Goal: Information Seeking & Learning: Learn about a topic

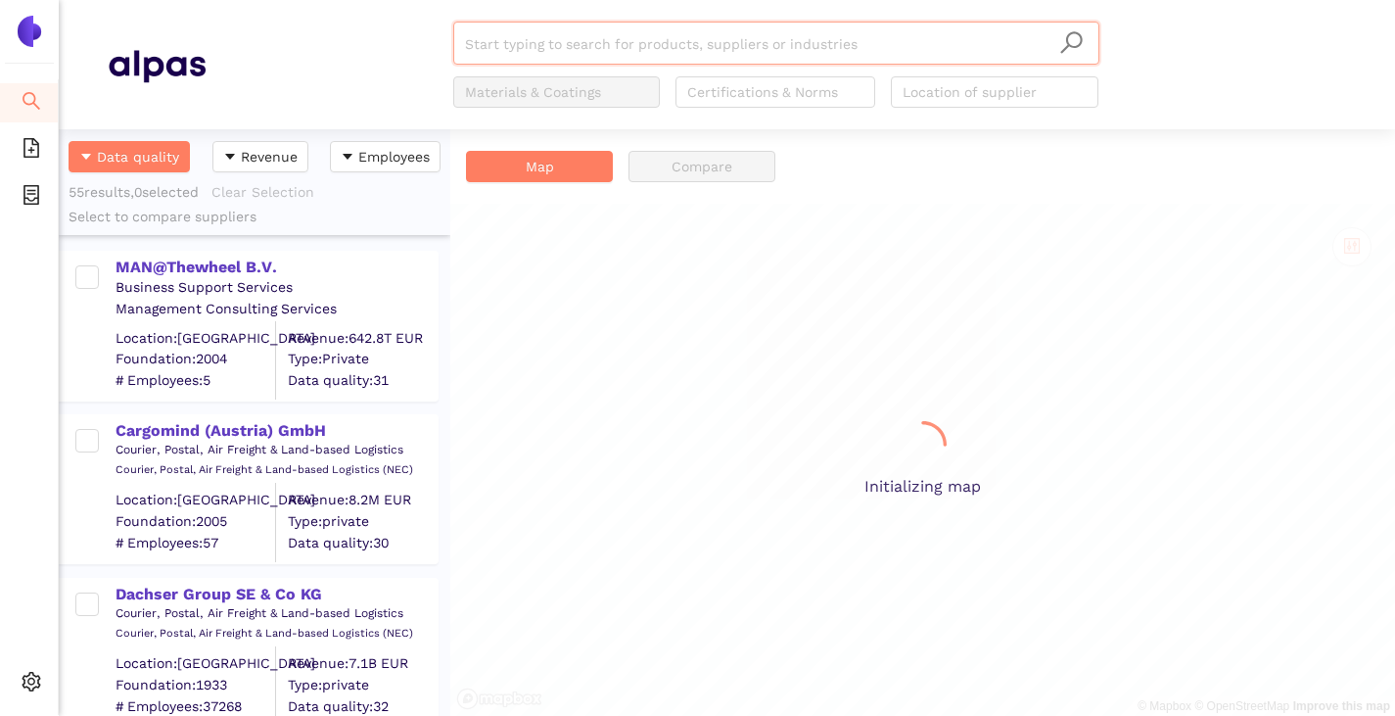
scroll to position [572, 377]
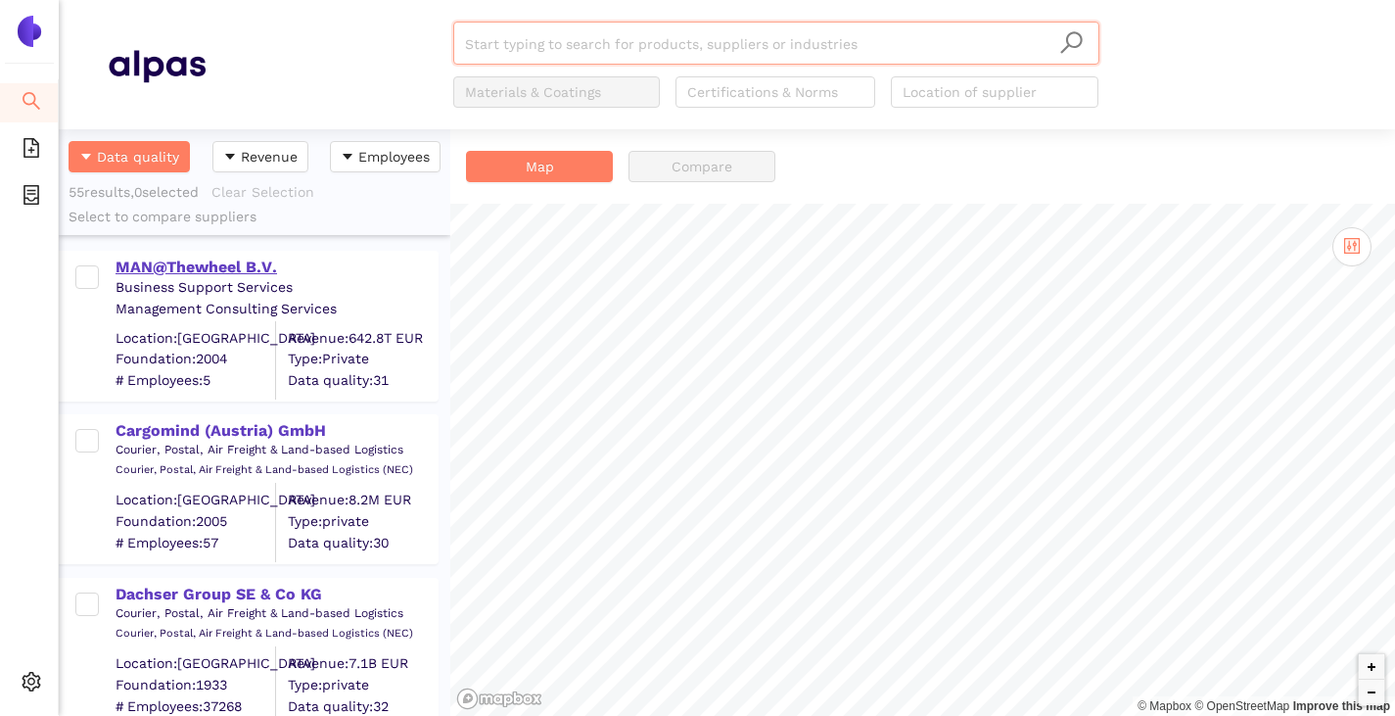
click at [216, 268] on div "MAN@Thewheel B.V." at bounding box center [276, 267] width 321 height 22
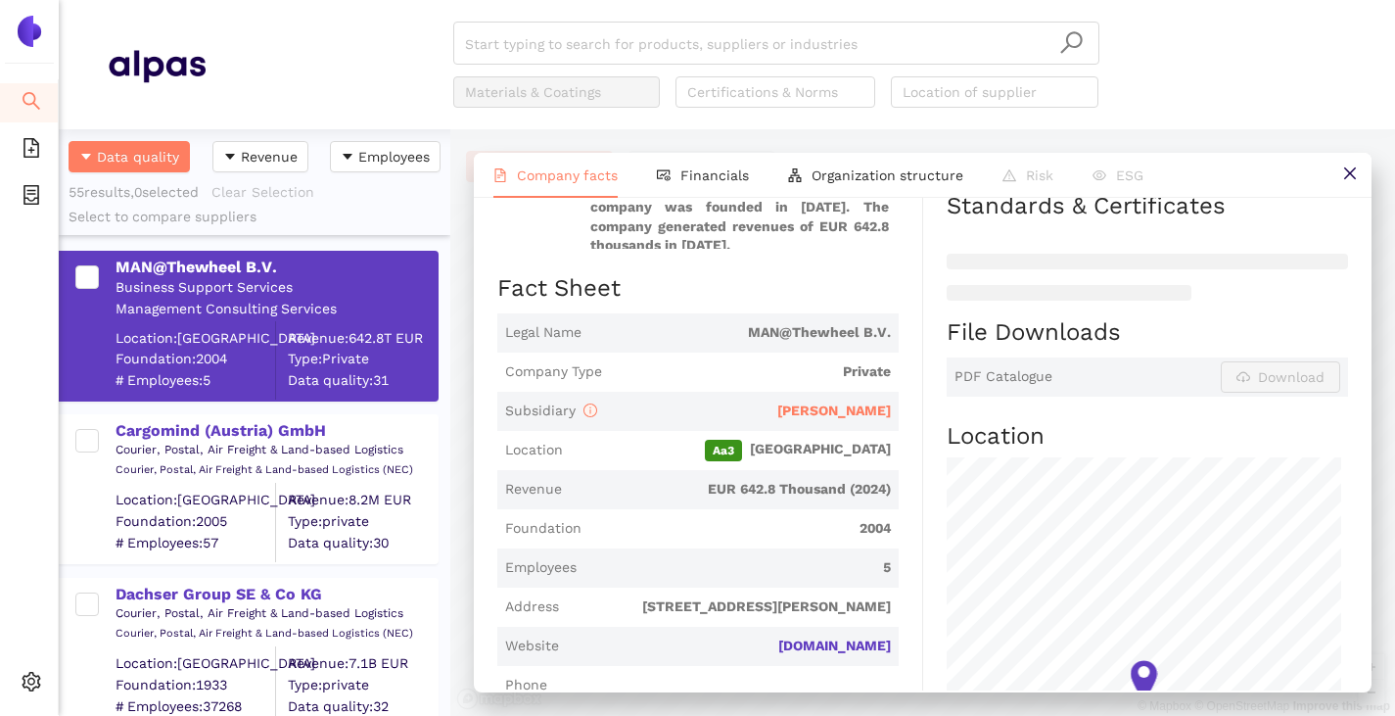
scroll to position [294, 0]
click at [850, 401] on span "H.Essers" at bounding box center [834, 409] width 114 height 16
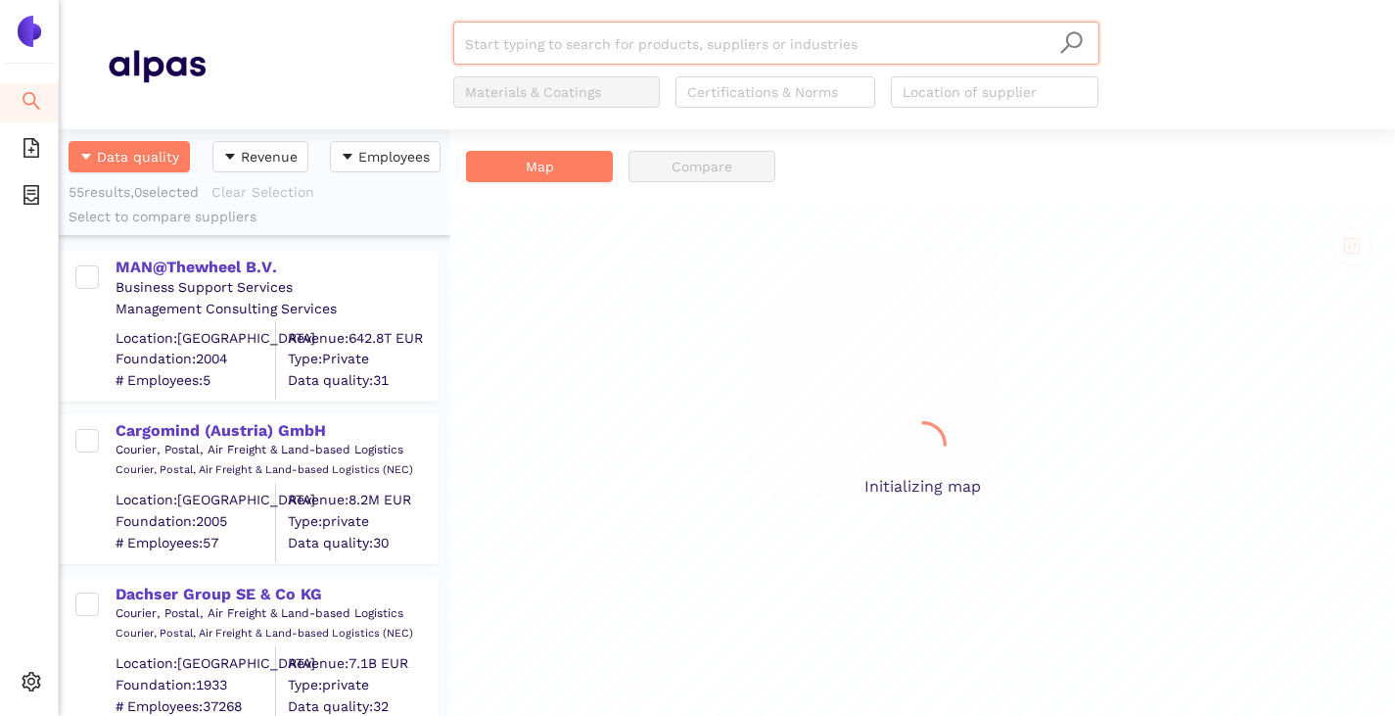
scroll to position [572, 377]
click at [519, 44] on input "search" at bounding box center [776, 44] width 623 height 43
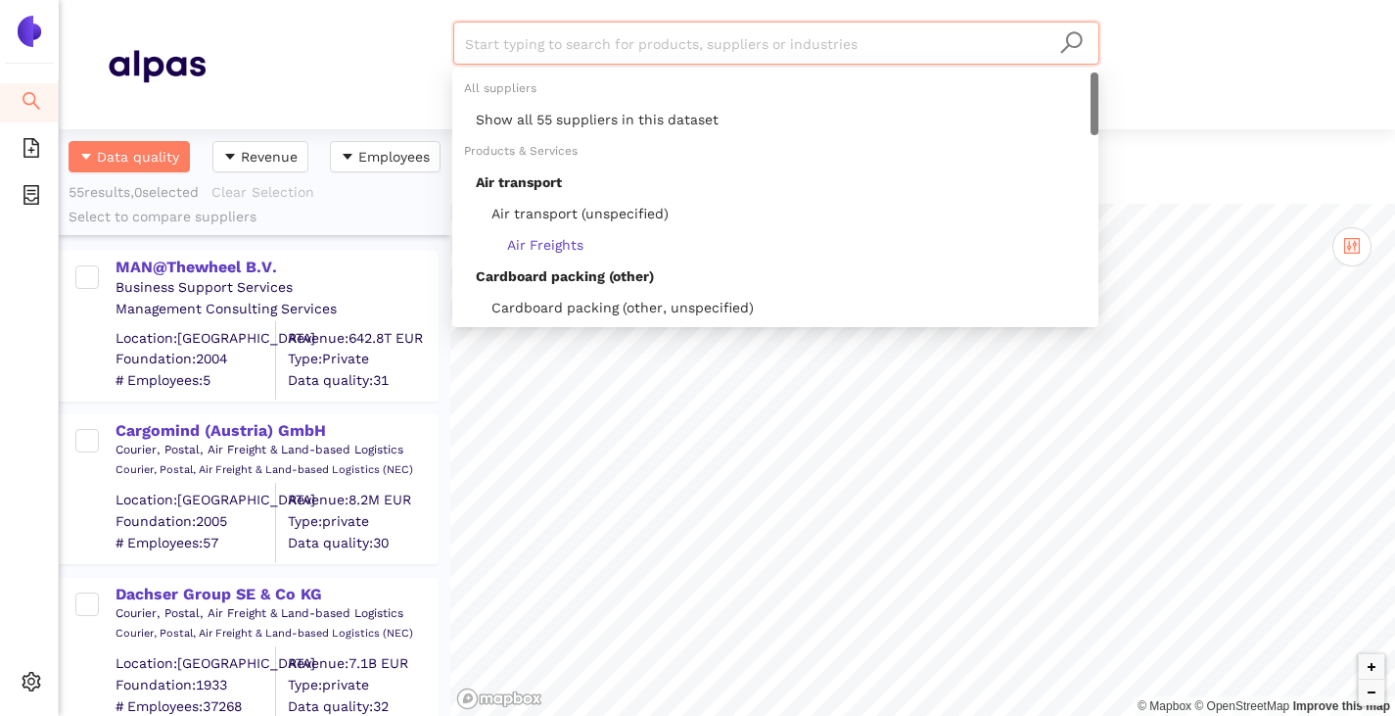
paste input "Biocair [GEOGRAPHIC_DATA] N.V."
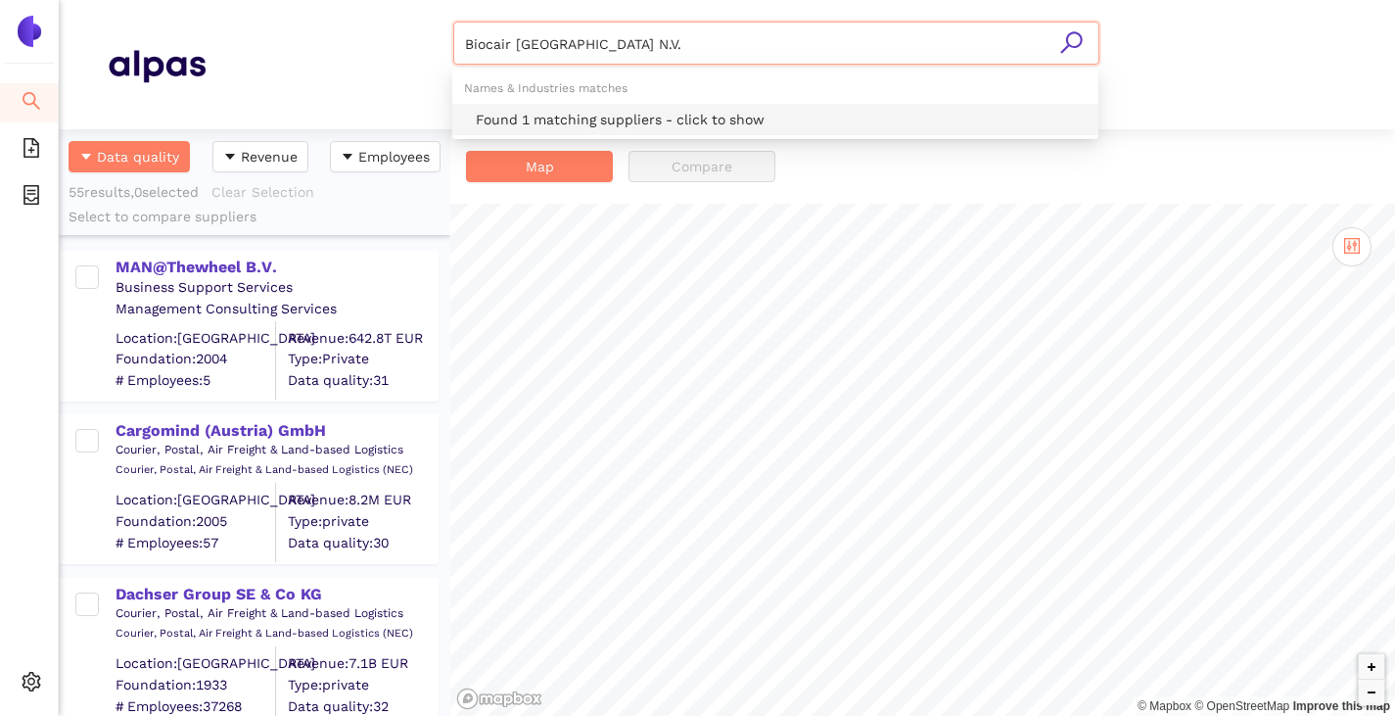
click at [558, 116] on div "Found 1 matching suppliers - click to show" at bounding box center [781, 120] width 611 height 22
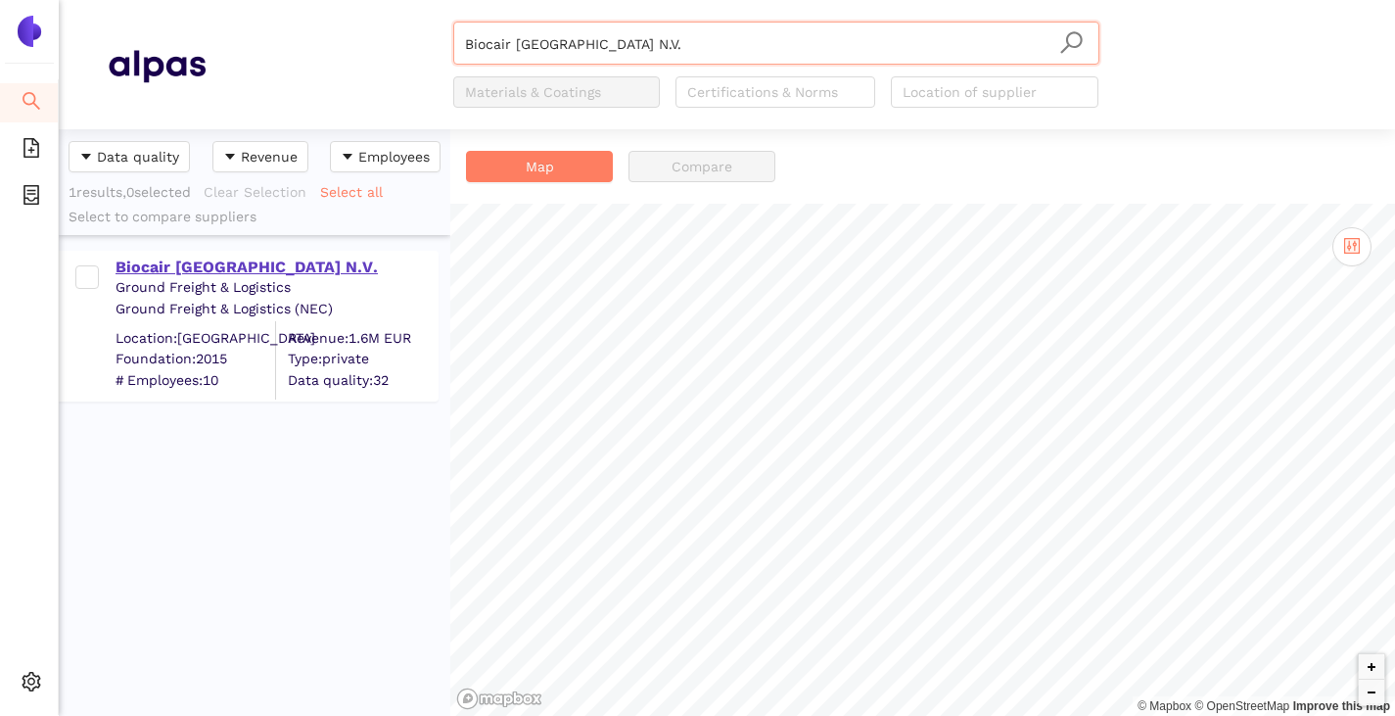
click at [145, 259] on div "Biocair Belgium N.V." at bounding box center [276, 267] width 321 height 22
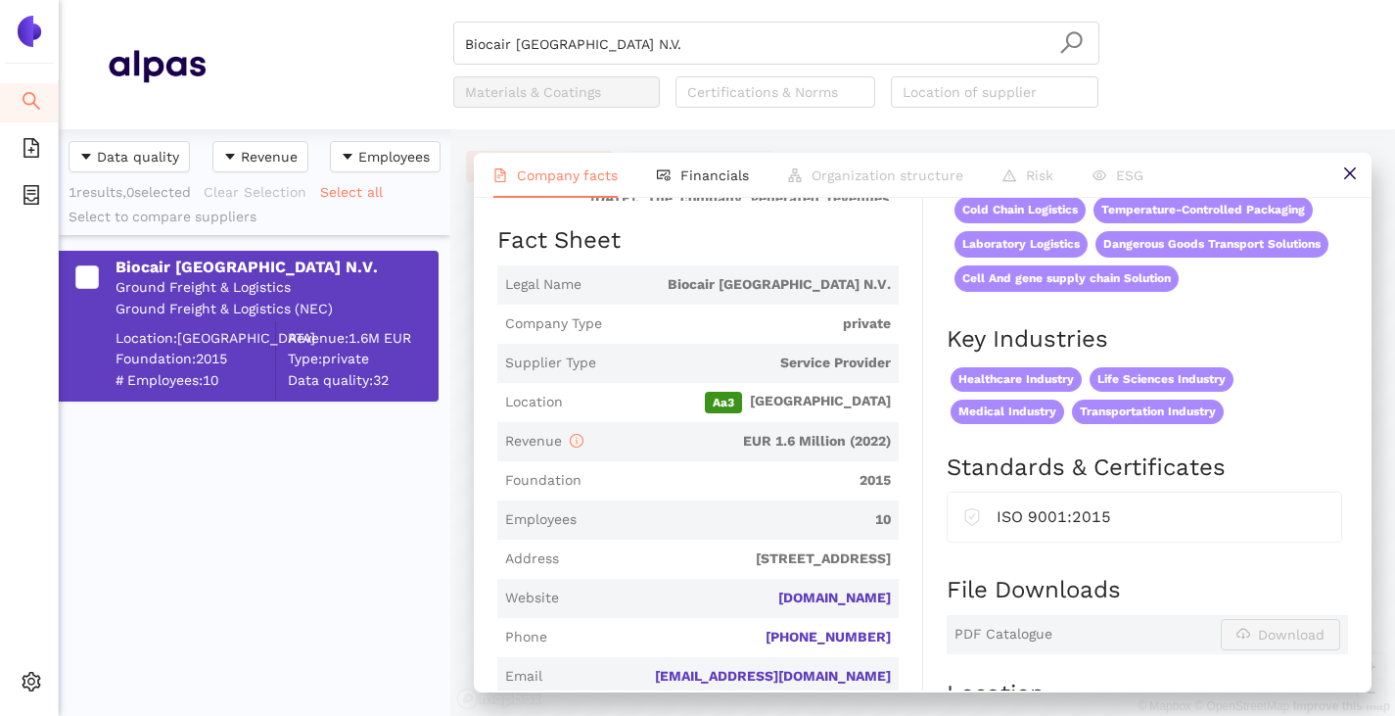
scroll to position [294, 0]
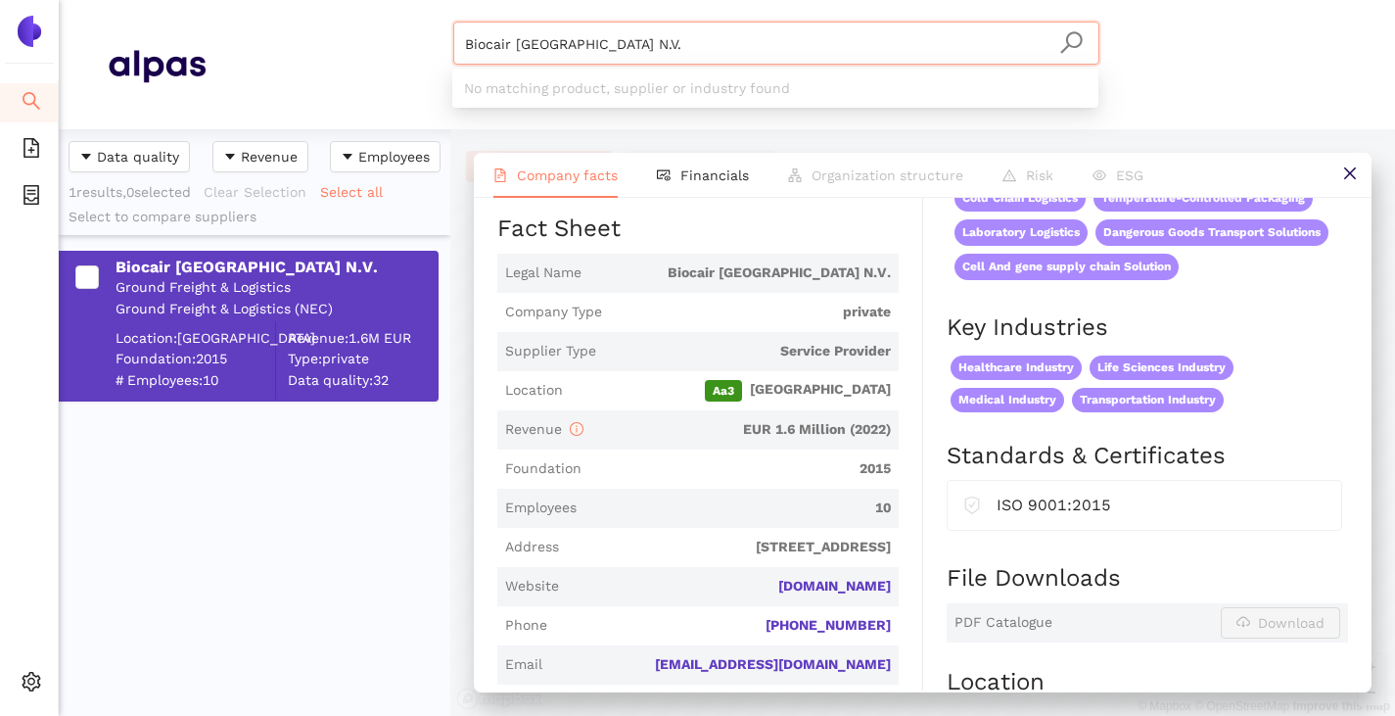
click at [627, 49] on input "Biocair Belgium N.V." at bounding box center [776, 44] width 623 height 43
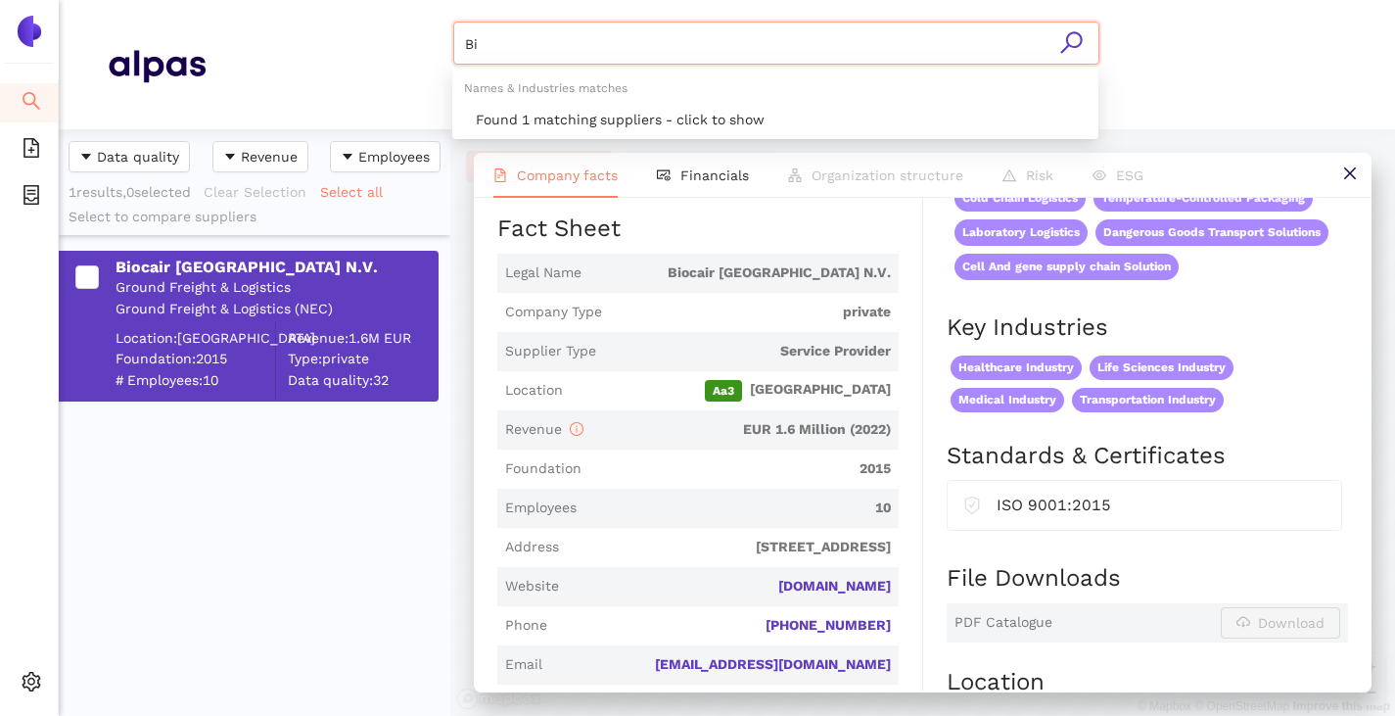
type input "B"
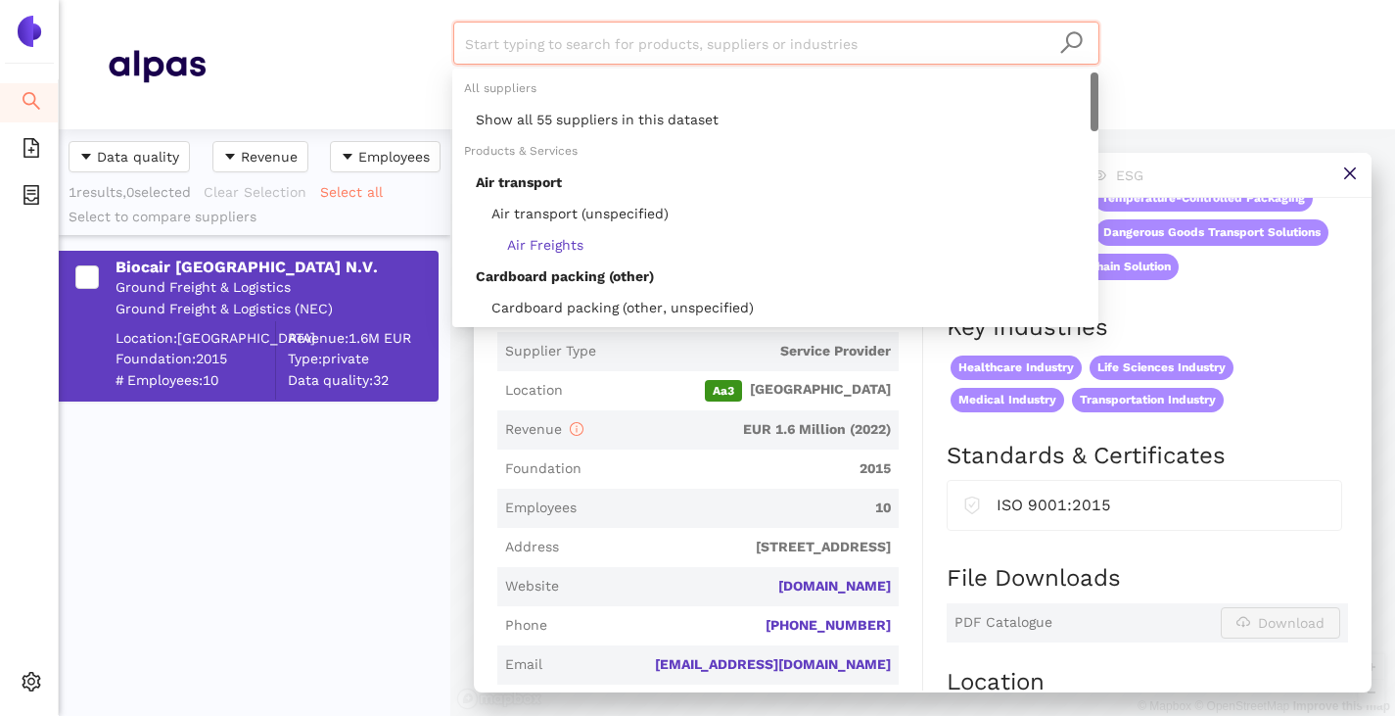
paste input "France, Republic Of (Government)"
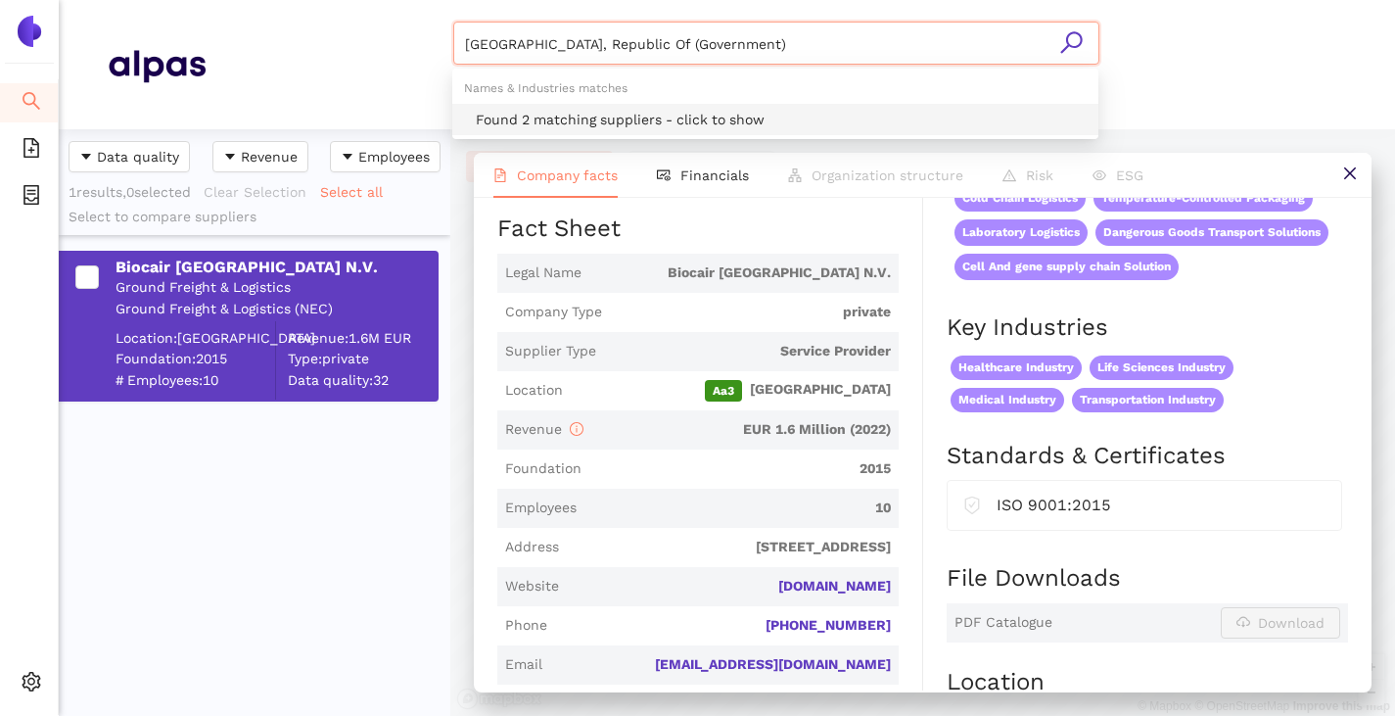
click at [611, 124] on div "Found 2 matching suppliers - click to show" at bounding box center [781, 120] width 611 height 22
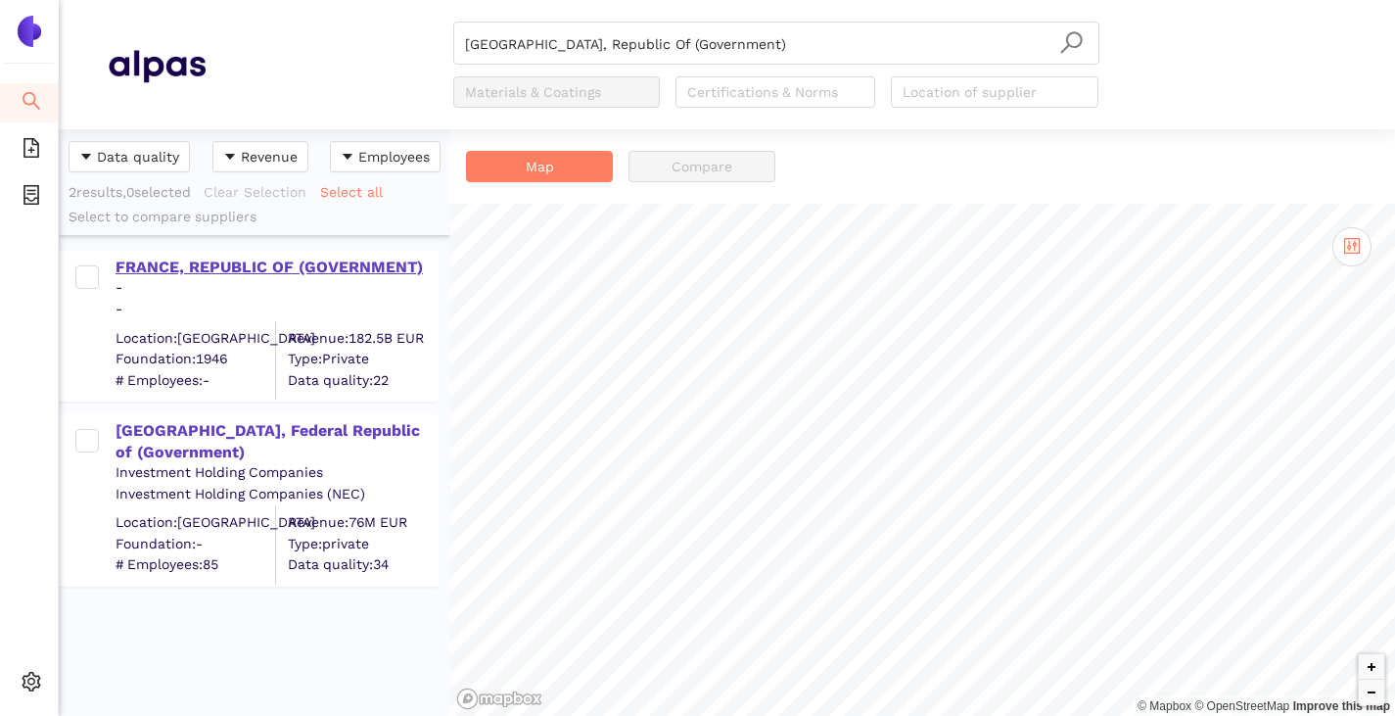
click at [271, 263] on div "FRANCE, REPUBLIC OF (GOVERNMENT)" at bounding box center [276, 267] width 321 height 22
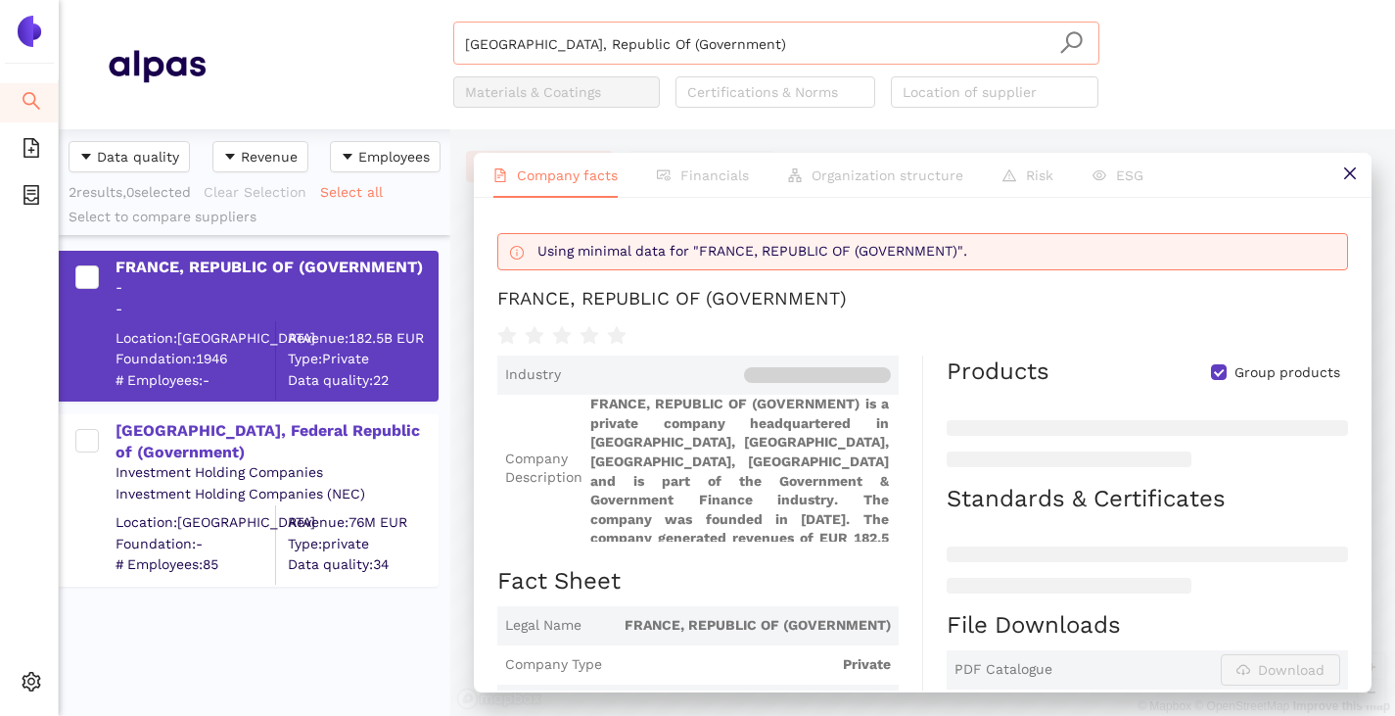
click at [699, 56] on input "France, Republic Of (Government)" at bounding box center [776, 44] width 623 height 43
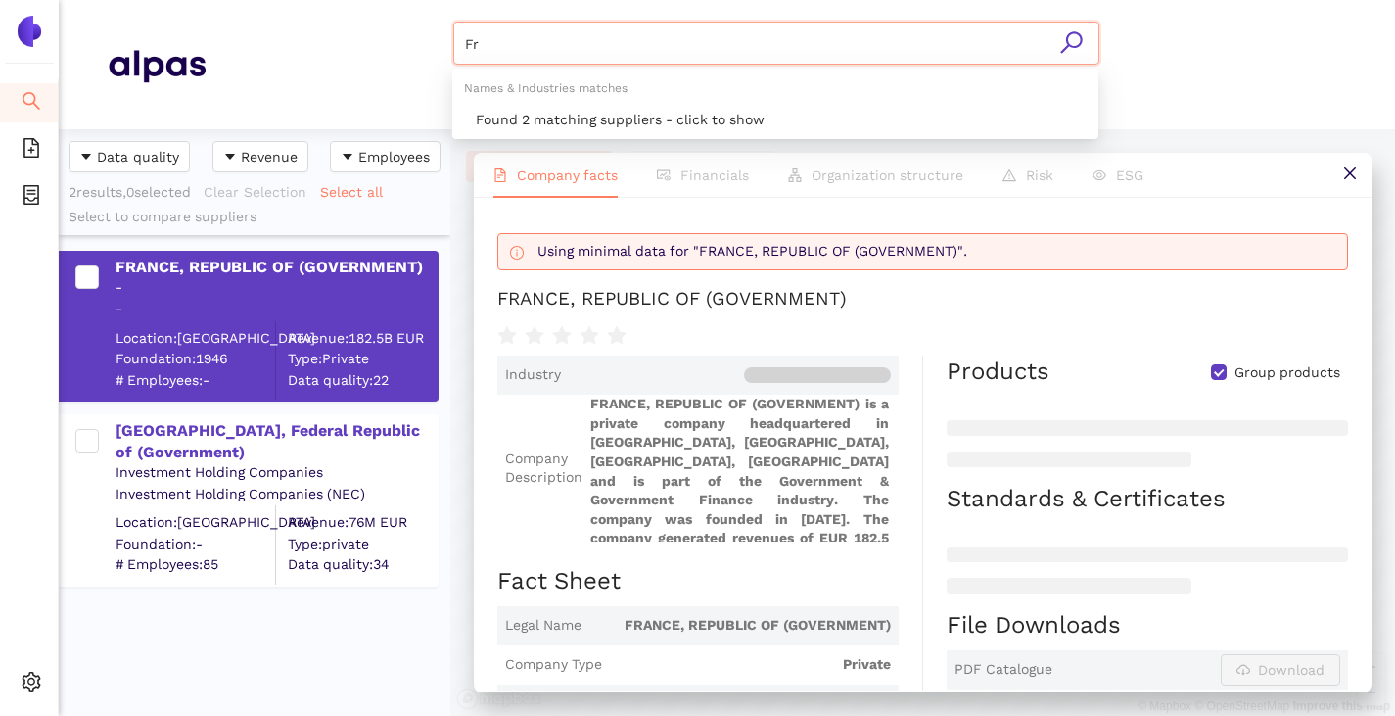
type input "F"
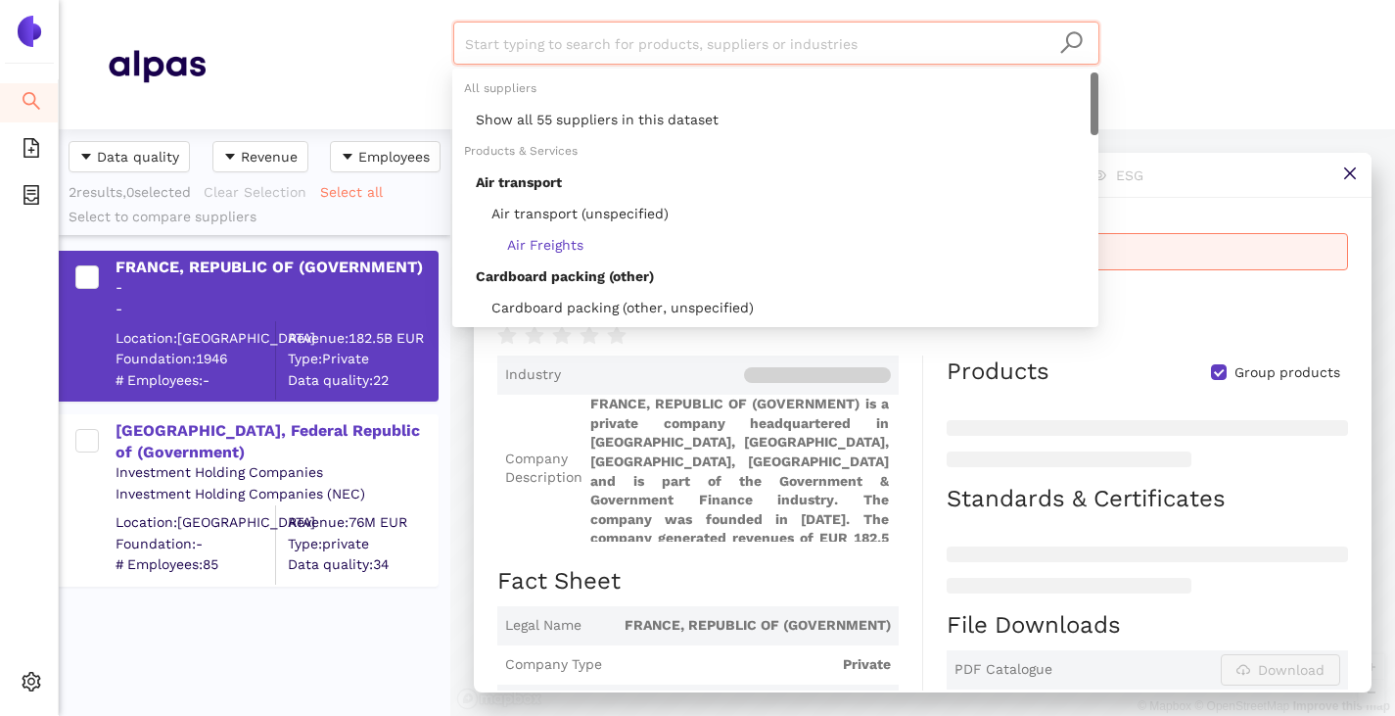
paste input "KLN Freight ([GEOGRAPHIC_DATA]) s.r.o."
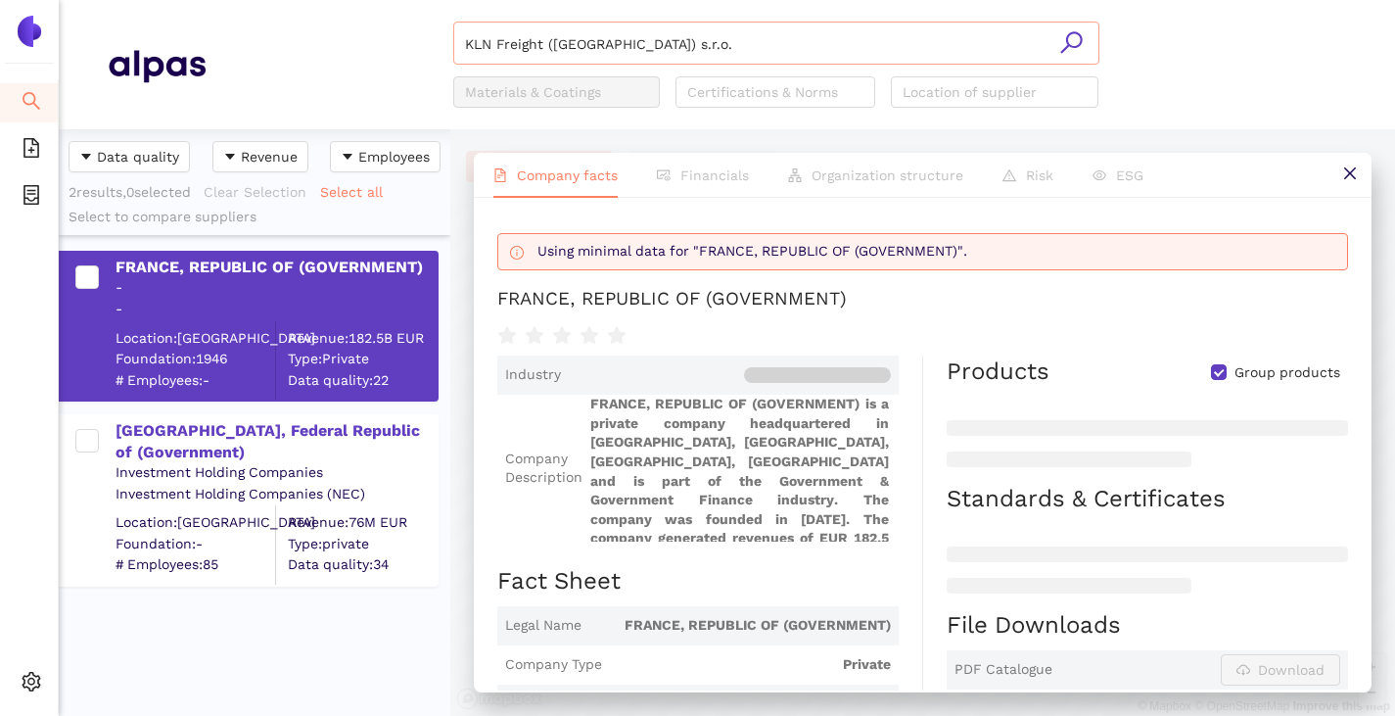
click at [693, 49] on input "KLN Freight ([GEOGRAPHIC_DATA]) s.r.o." at bounding box center [776, 44] width 623 height 43
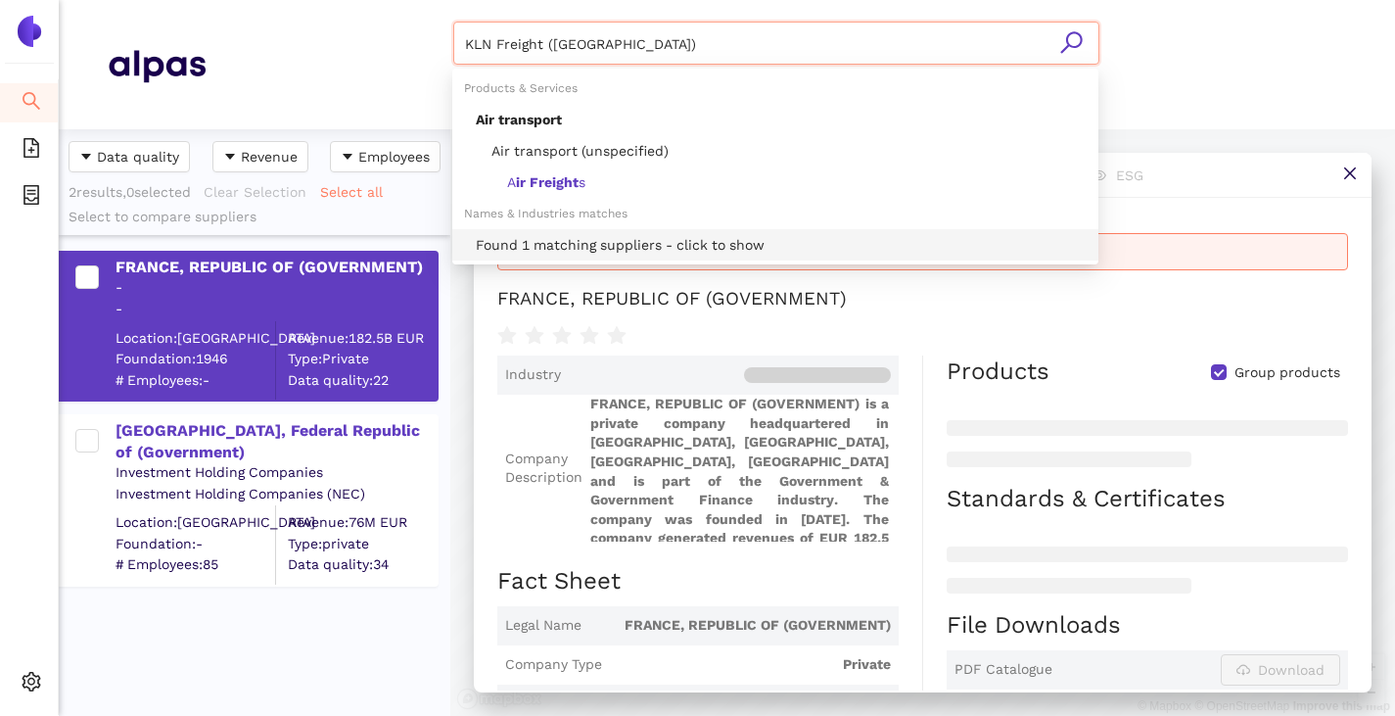
click at [663, 236] on div "Found 1 matching suppliers - click to show" at bounding box center [781, 245] width 611 height 22
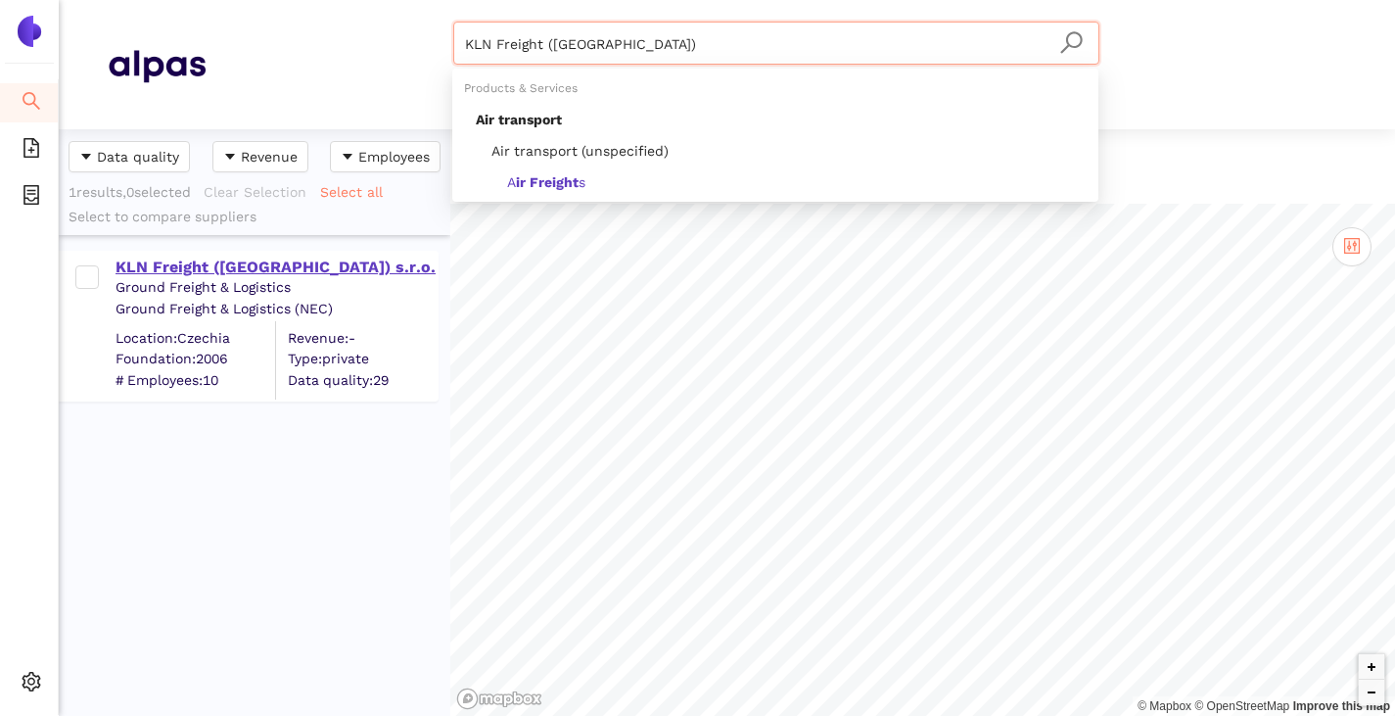
type input "KLN Freight (Czech Republic)"
click at [204, 261] on div "KLN Freight ([GEOGRAPHIC_DATA]) s.r.o." at bounding box center [276, 267] width 321 height 22
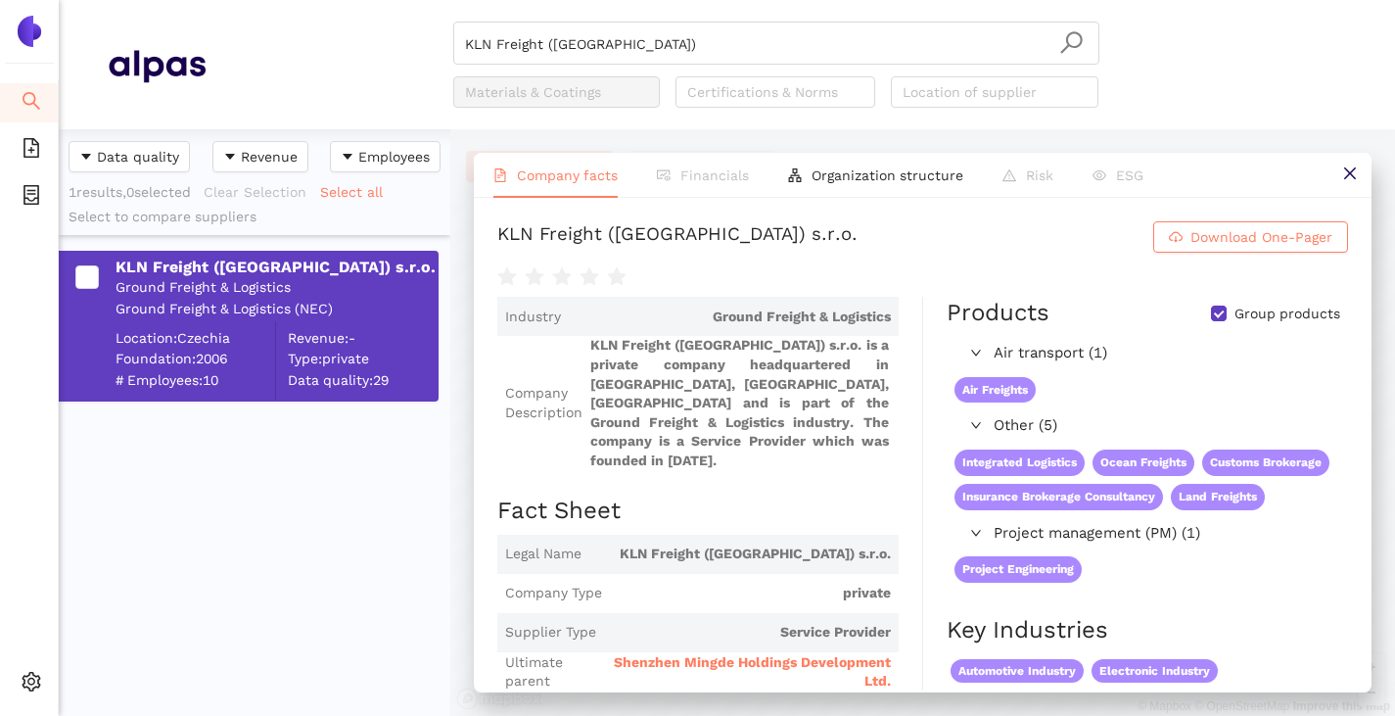
click at [1211, 316] on input "Group products" at bounding box center [1219, 313] width 16 height 16
checkbox input "false"
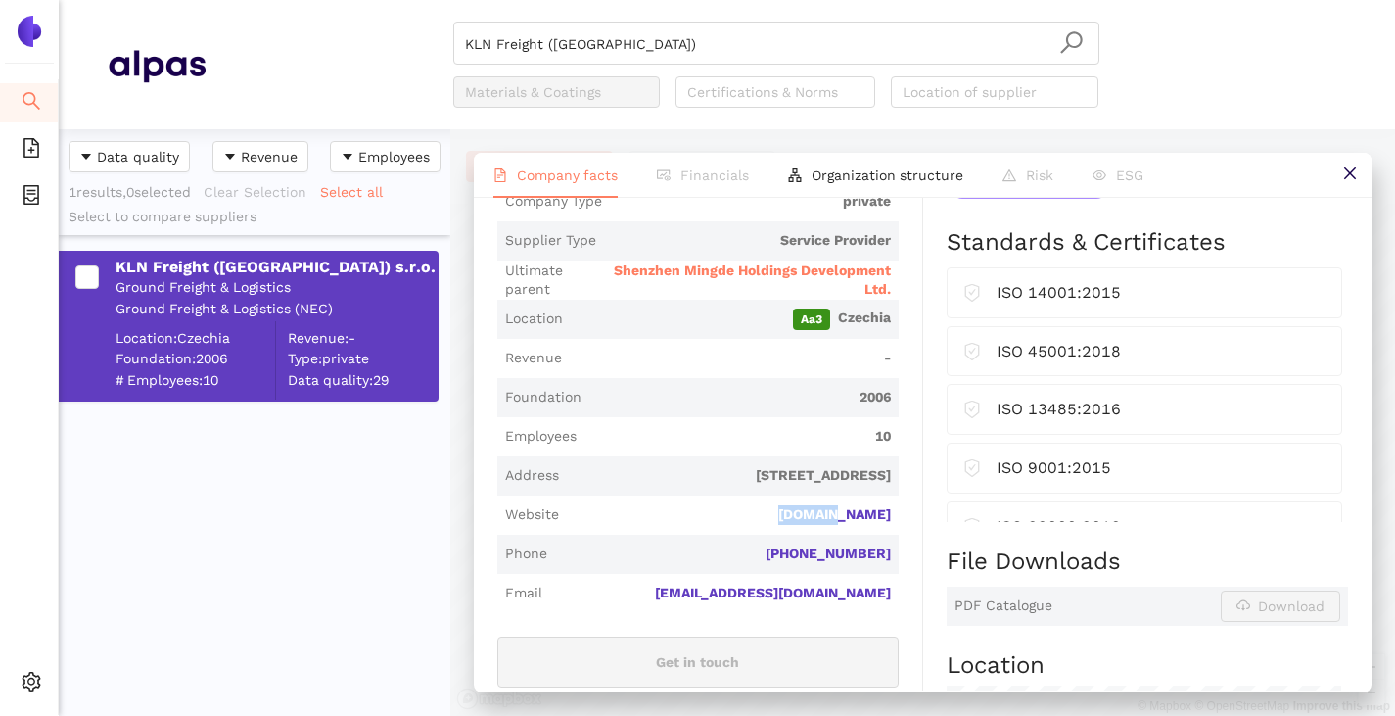
drag, startPoint x: 886, startPoint y: 495, endPoint x: 820, endPoint y: 489, distance: 65.9
click at [820, 495] on span "Website kln.com" at bounding box center [697, 514] width 401 height 39
copy link "[DOMAIN_NAME]"
click at [1334, 172] on button at bounding box center [1349, 175] width 44 height 44
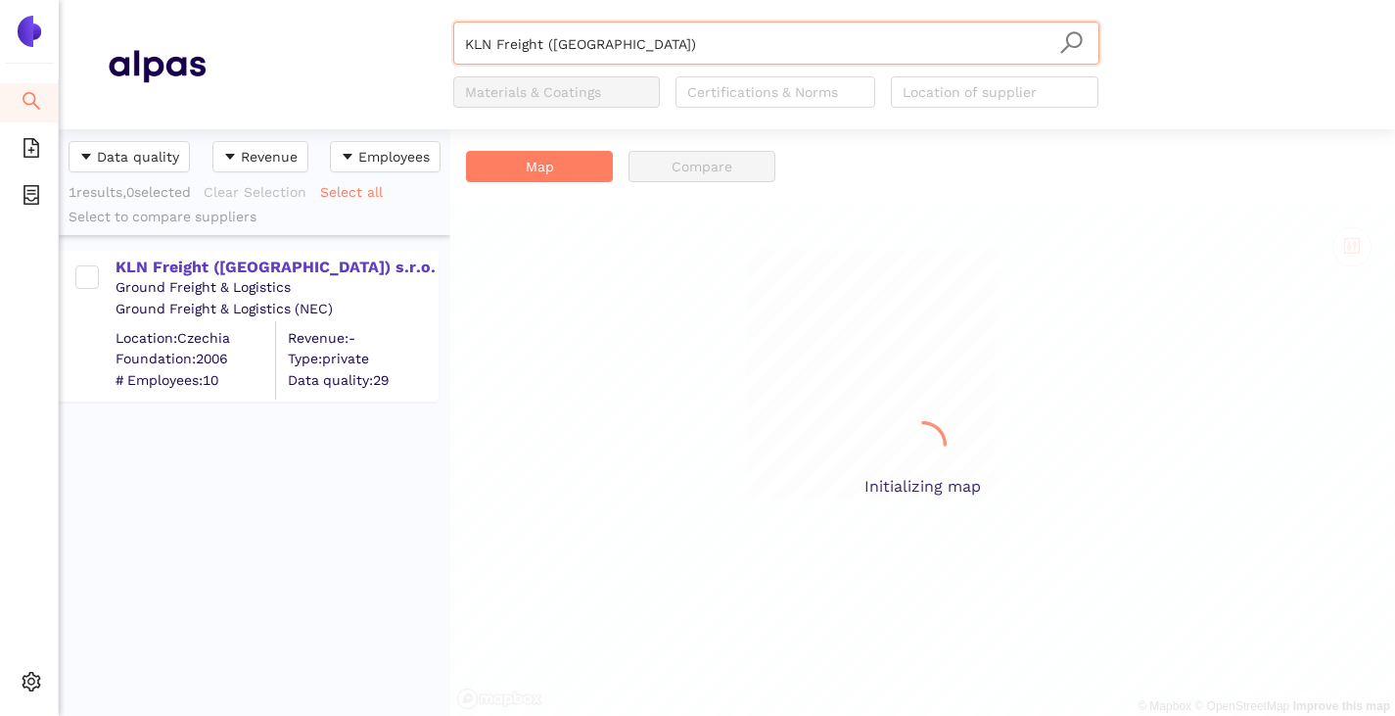
scroll to position [572, 377]
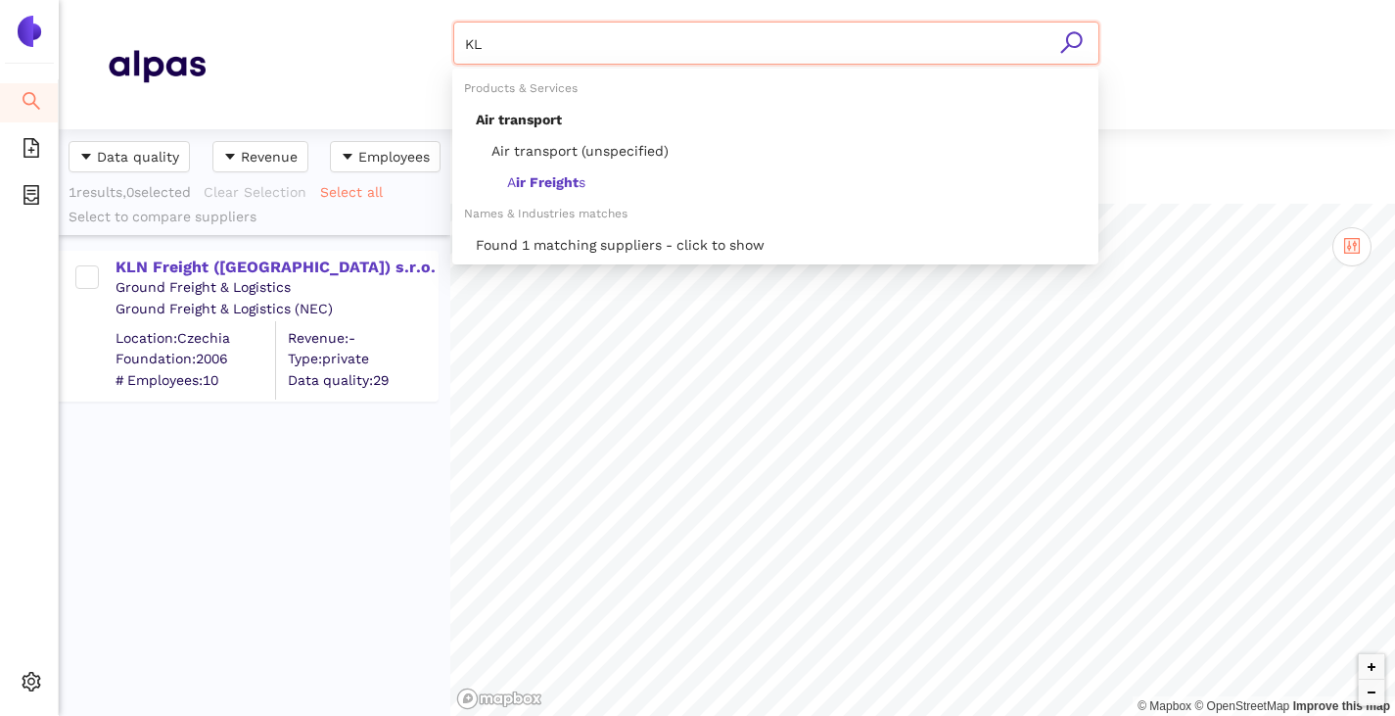
type input "K"
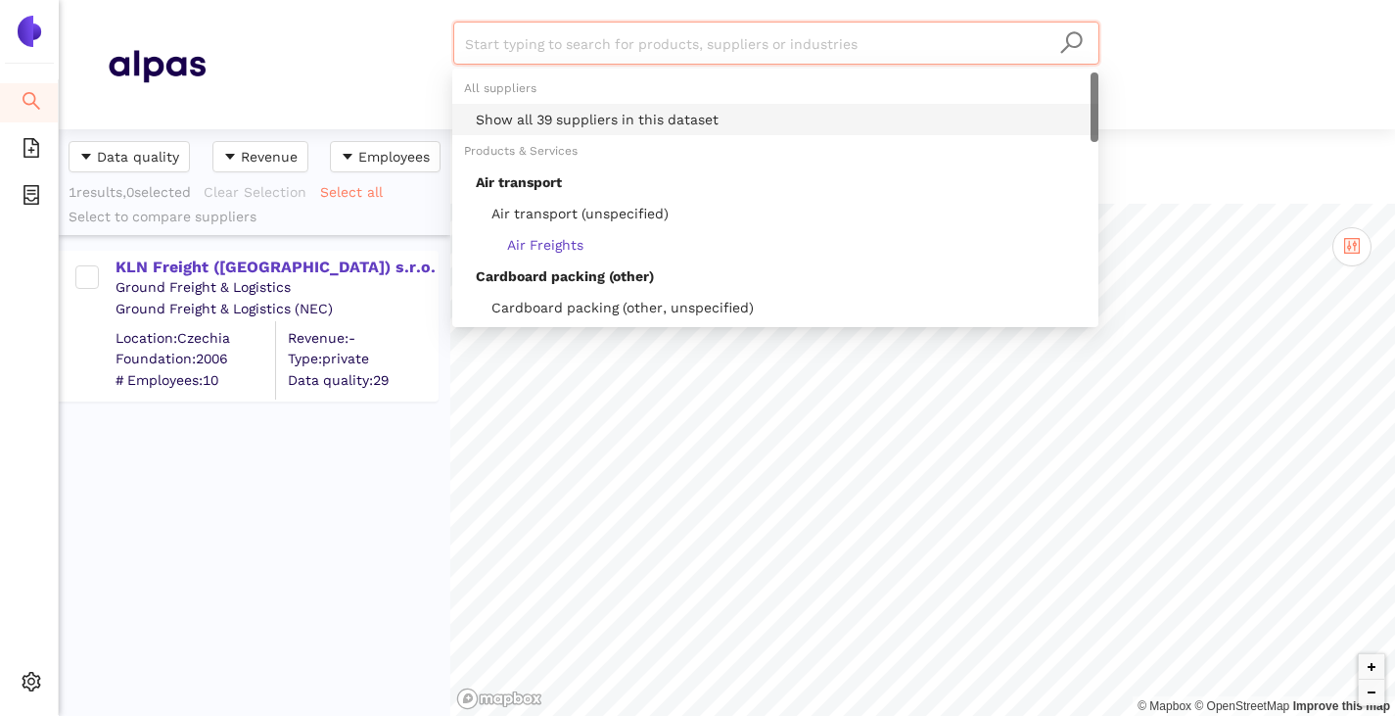
click at [610, 115] on div "Show all 39 suppliers in this dataset" at bounding box center [781, 120] width 611 height 22
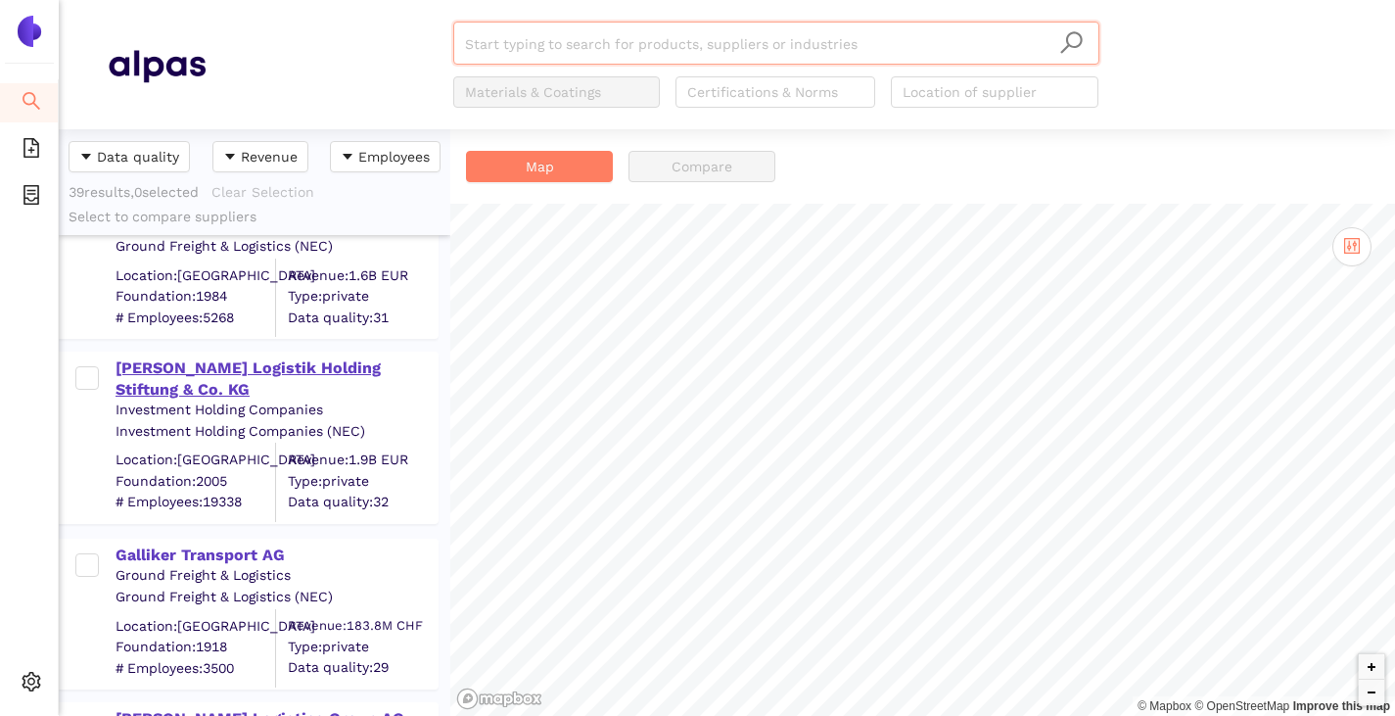
scroll to position [1468, 0]
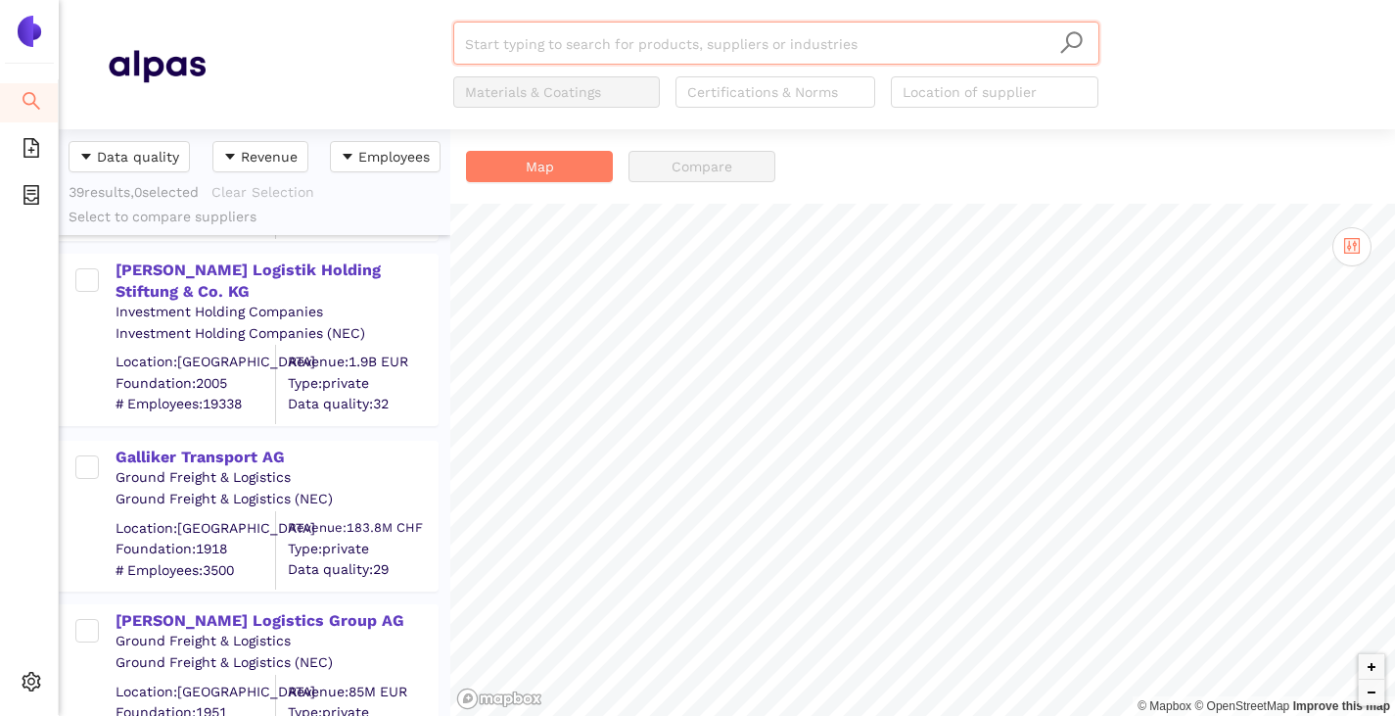
click at [527, 55] on input "search" at bounding box center [776, 44] width 623 height 43
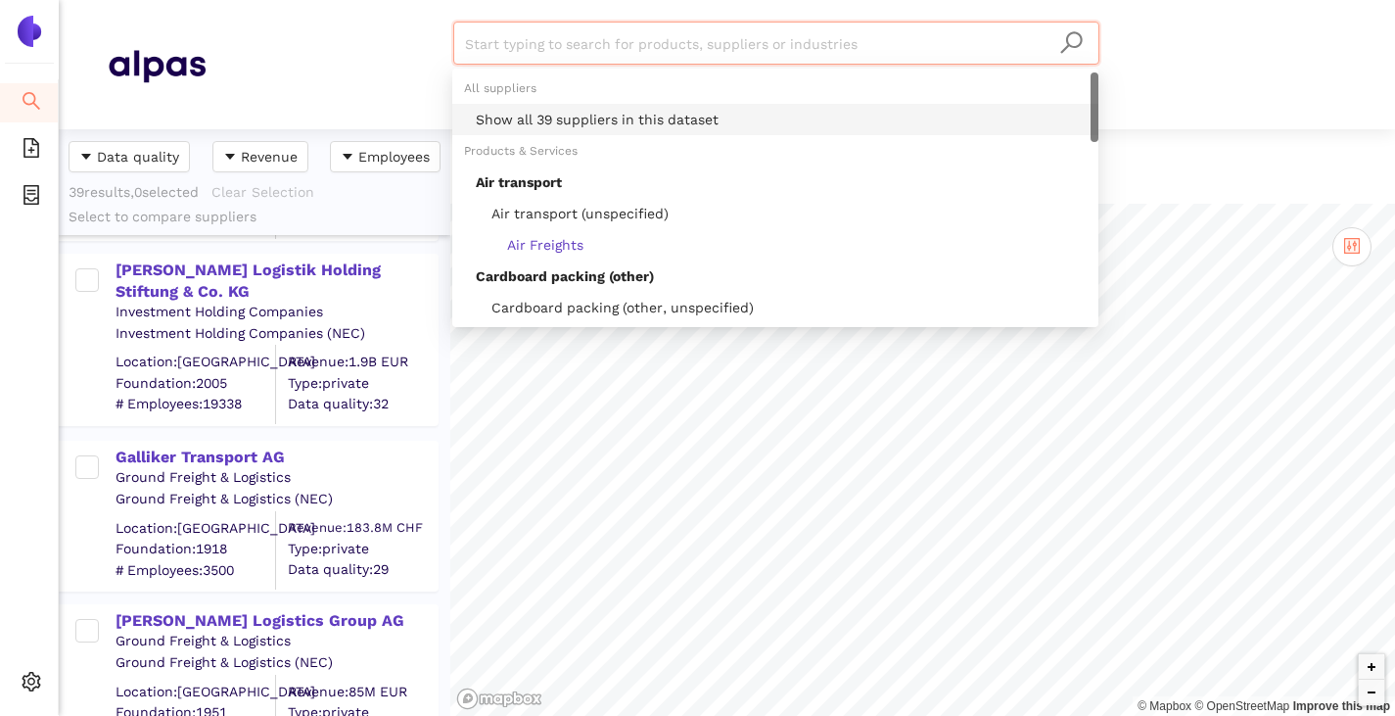
paste input "Biocair Belgium N.V."
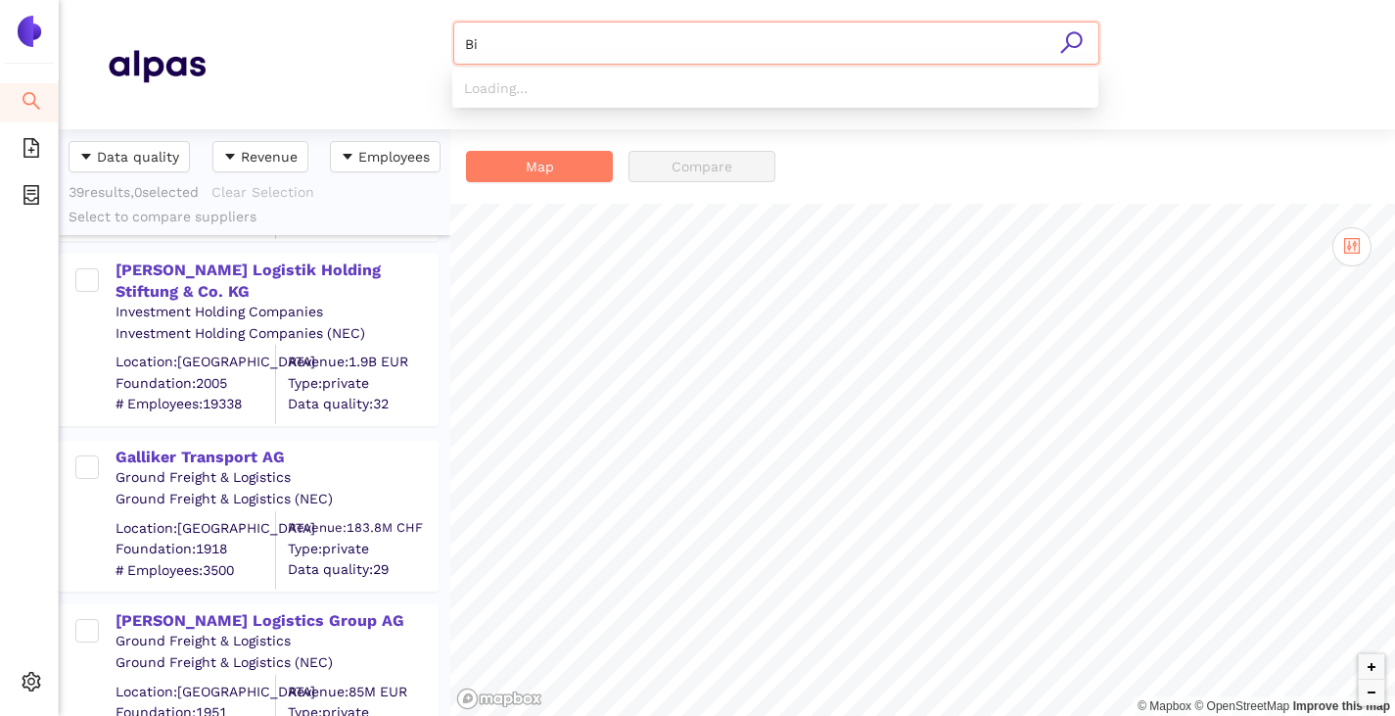
type input "B"
click at [559, 41] on input "search" at bounding box center [776, 44] width 623 height 43
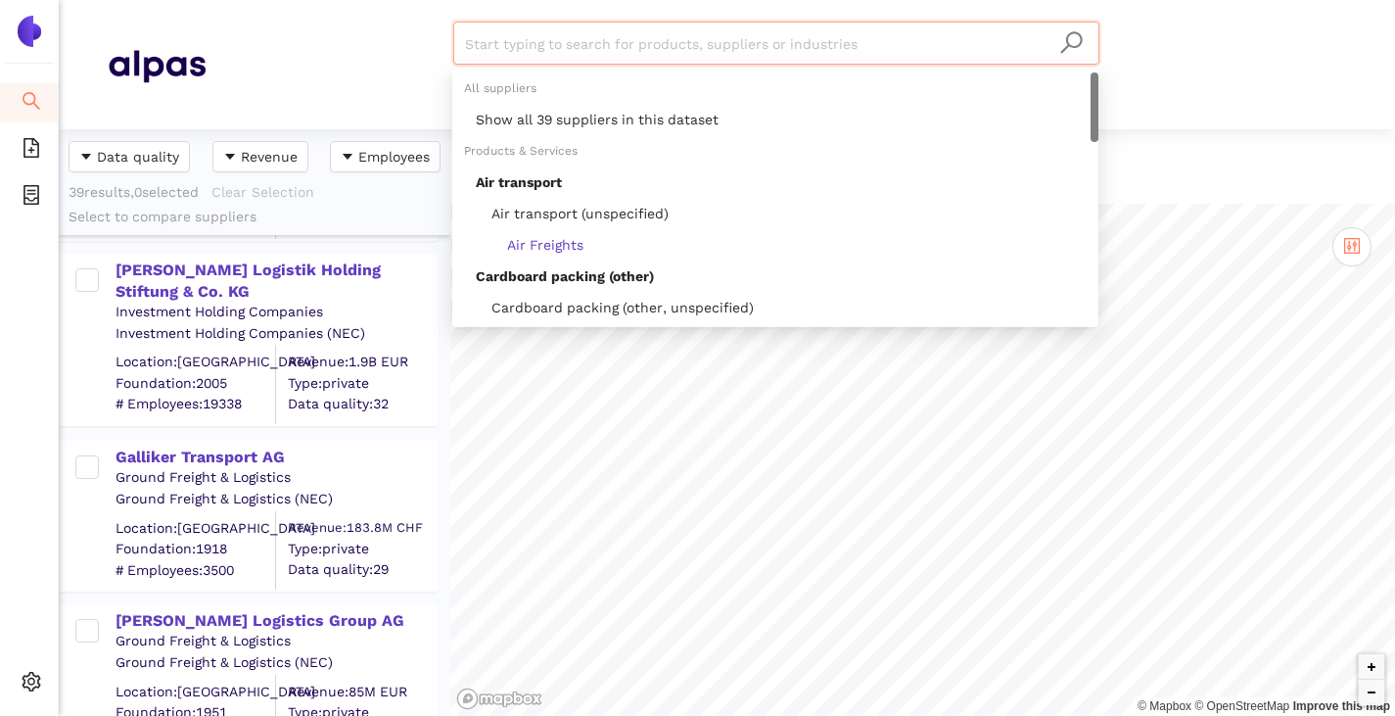
paste input "France, Republic Of (Government)"
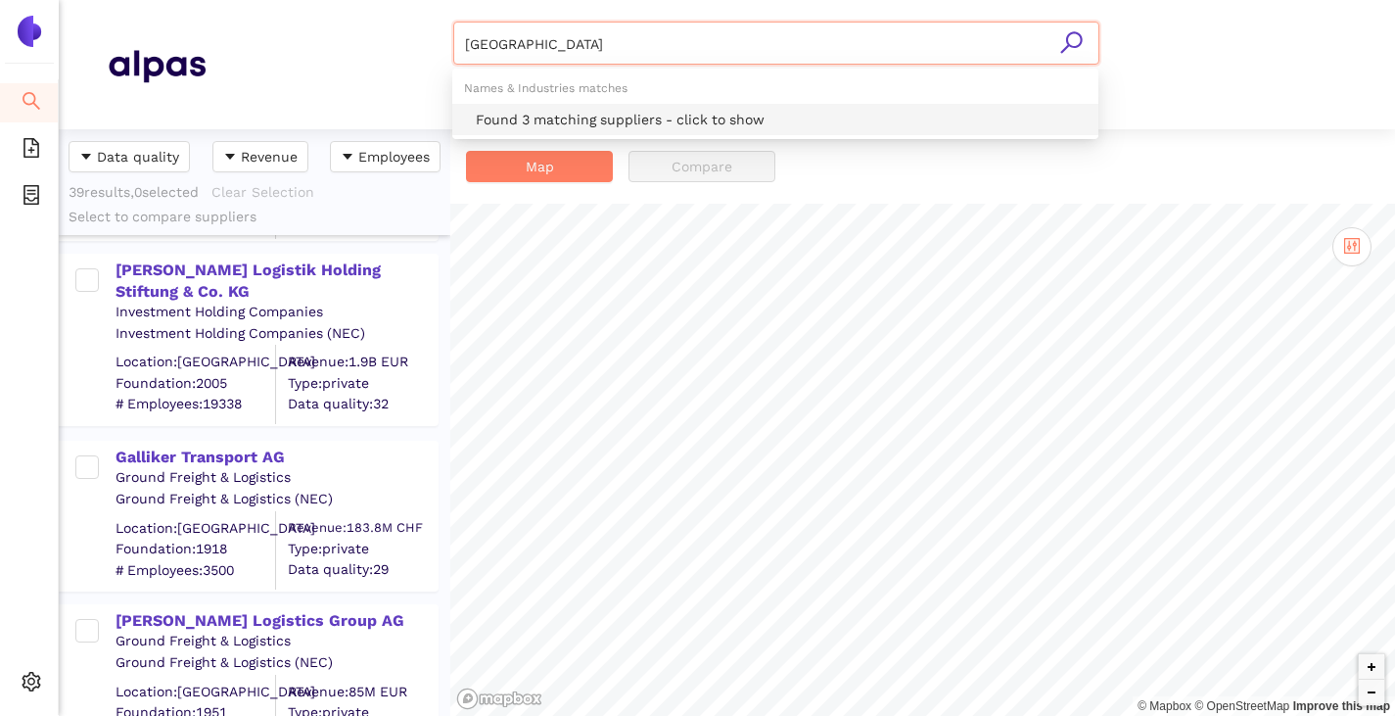
click at [525, 115] on div "Found 3 matching suppliers - click to show" at bounding box center [781, 120] width 611 height 22
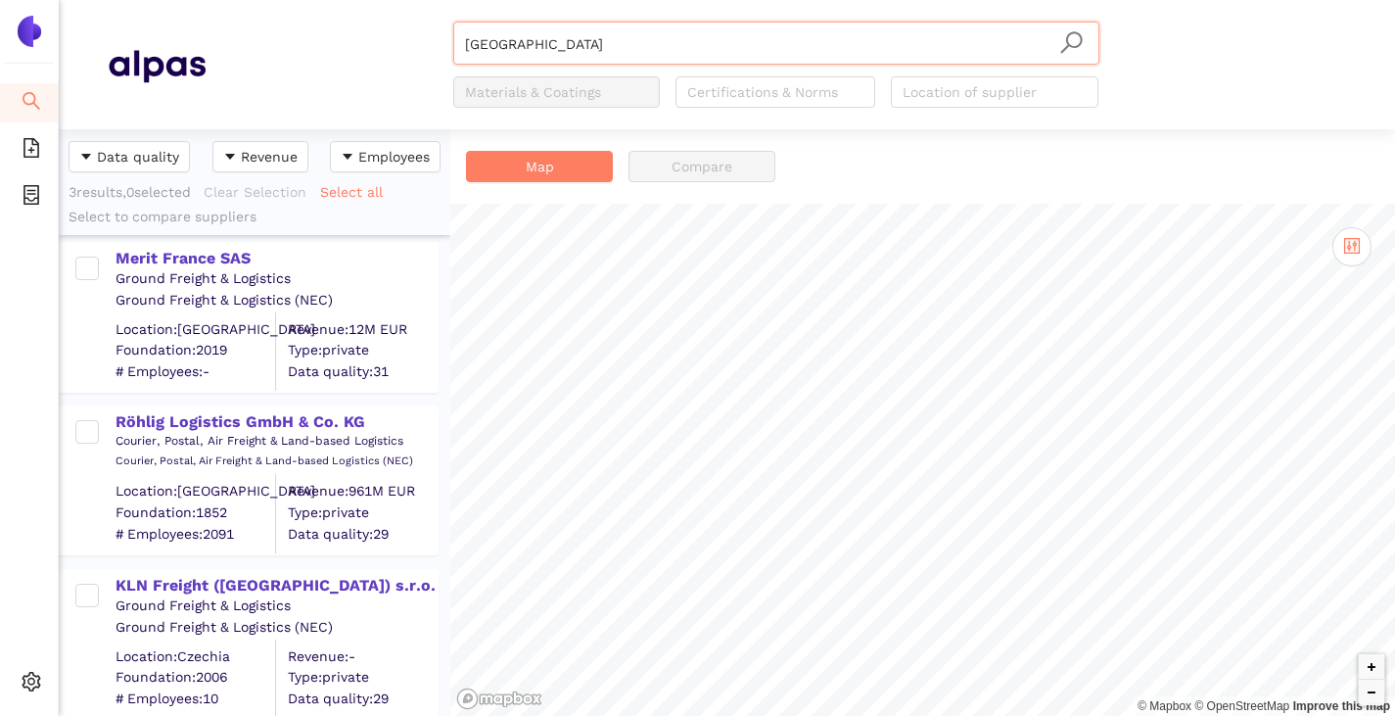
scroll to position [12, 0]
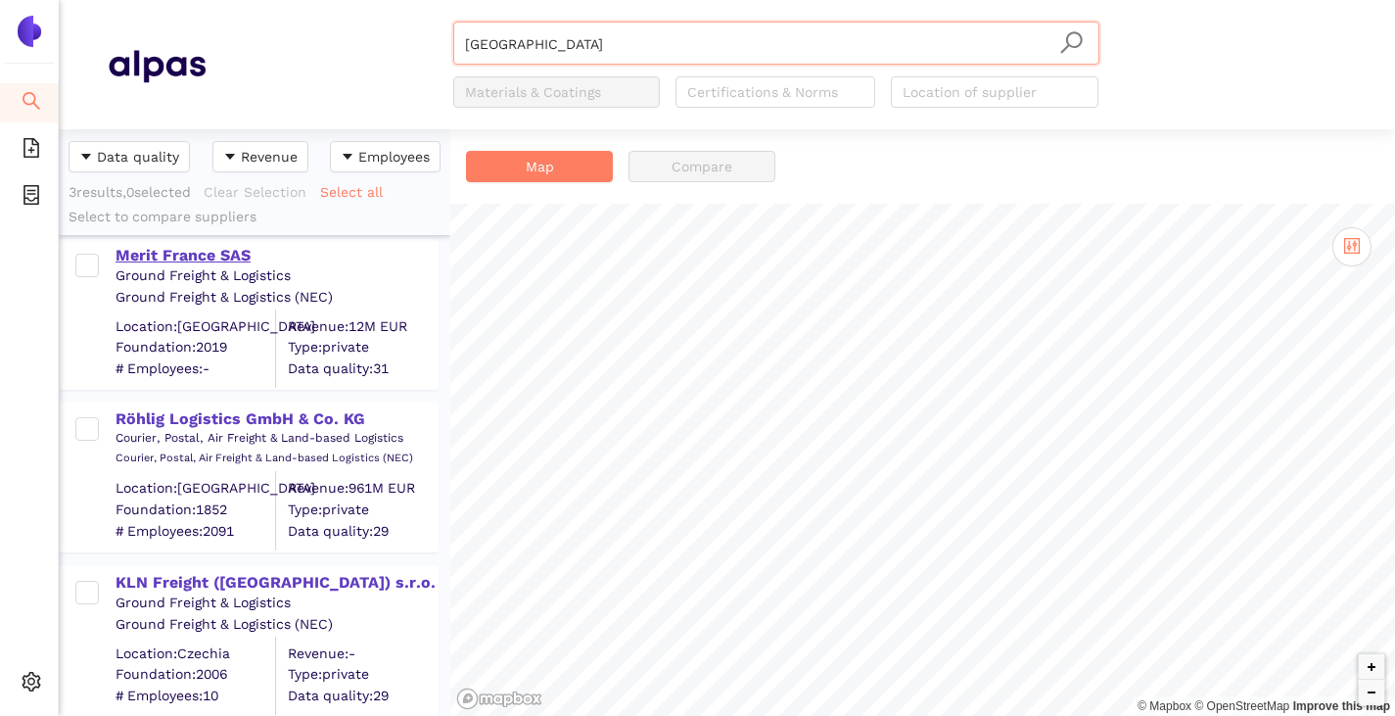
type input "[GEOGRAPHIC_DATA]"
click at [184, 262] on div "Merit France SAS" at bounding box center [276, 256] width 321 height 22
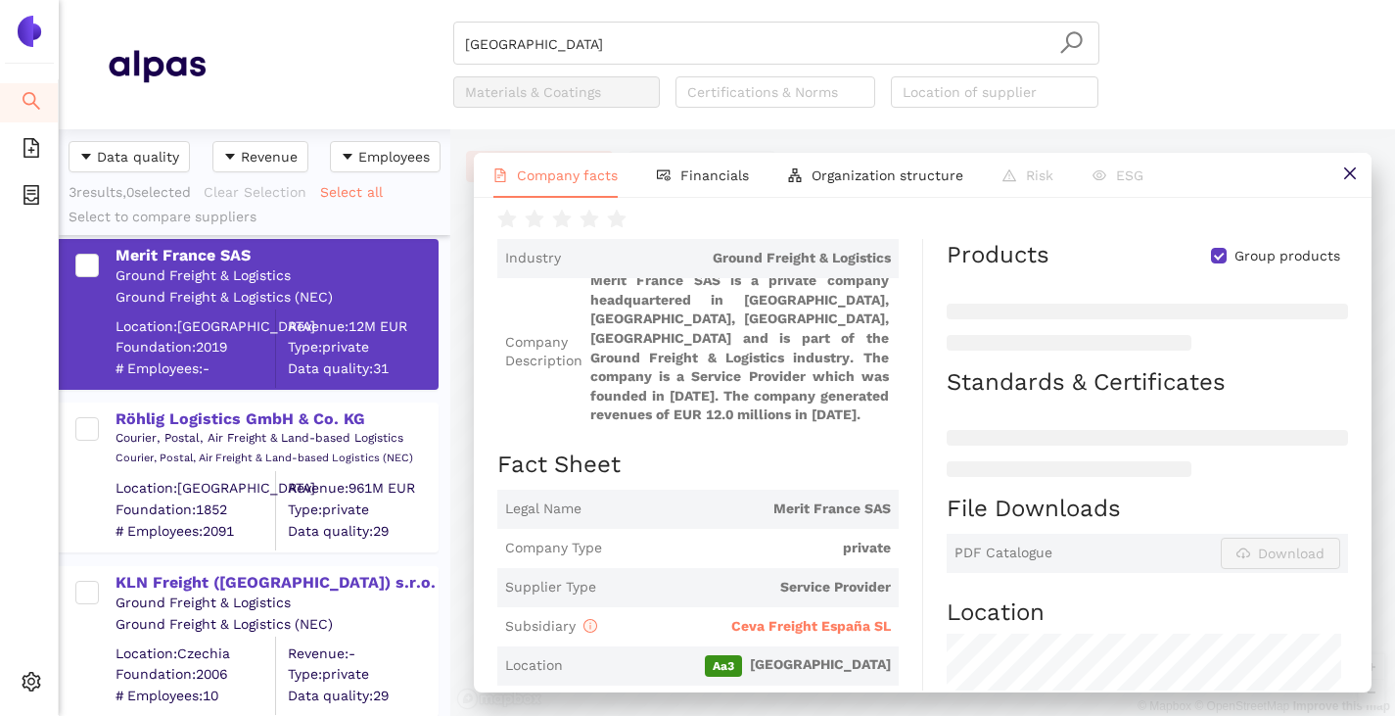
scroll to position [294, 0]
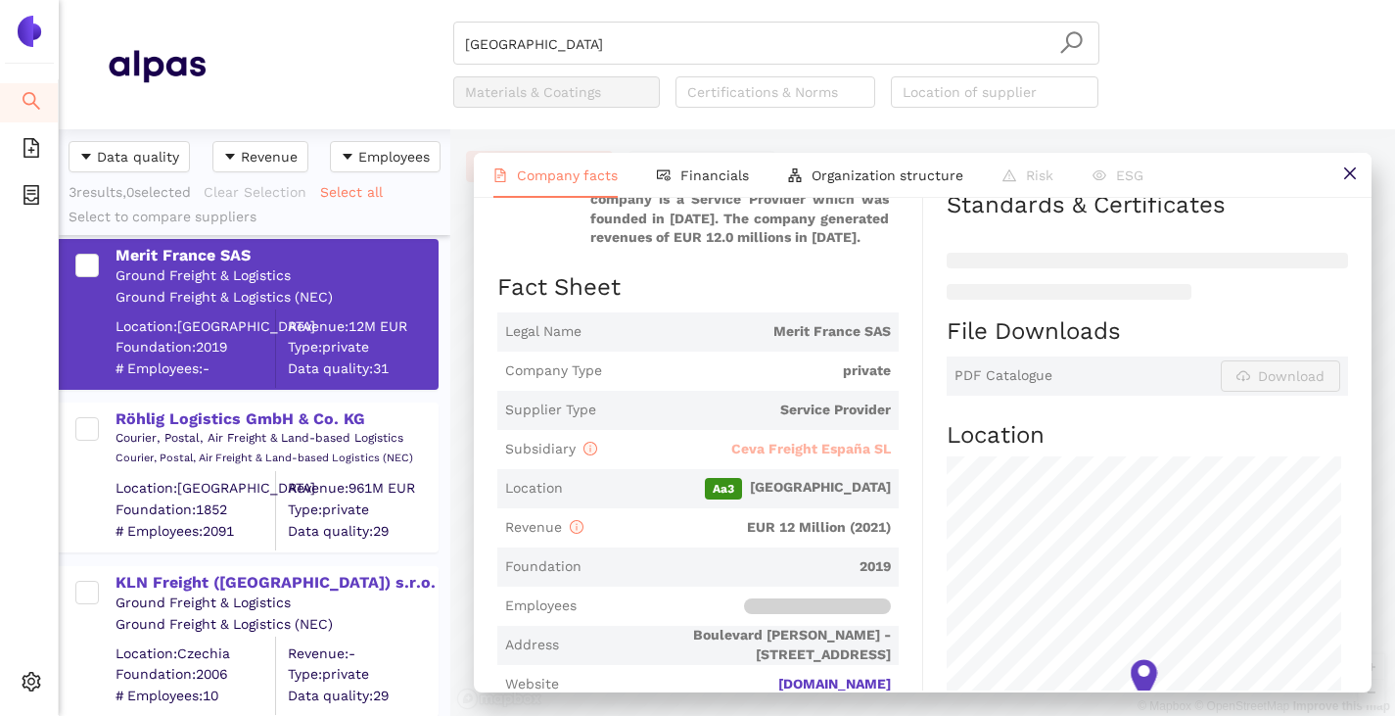
click at [780, 447] on span "Ceva Freight España SL" at bounding box center [811, 449] width 160 height 16
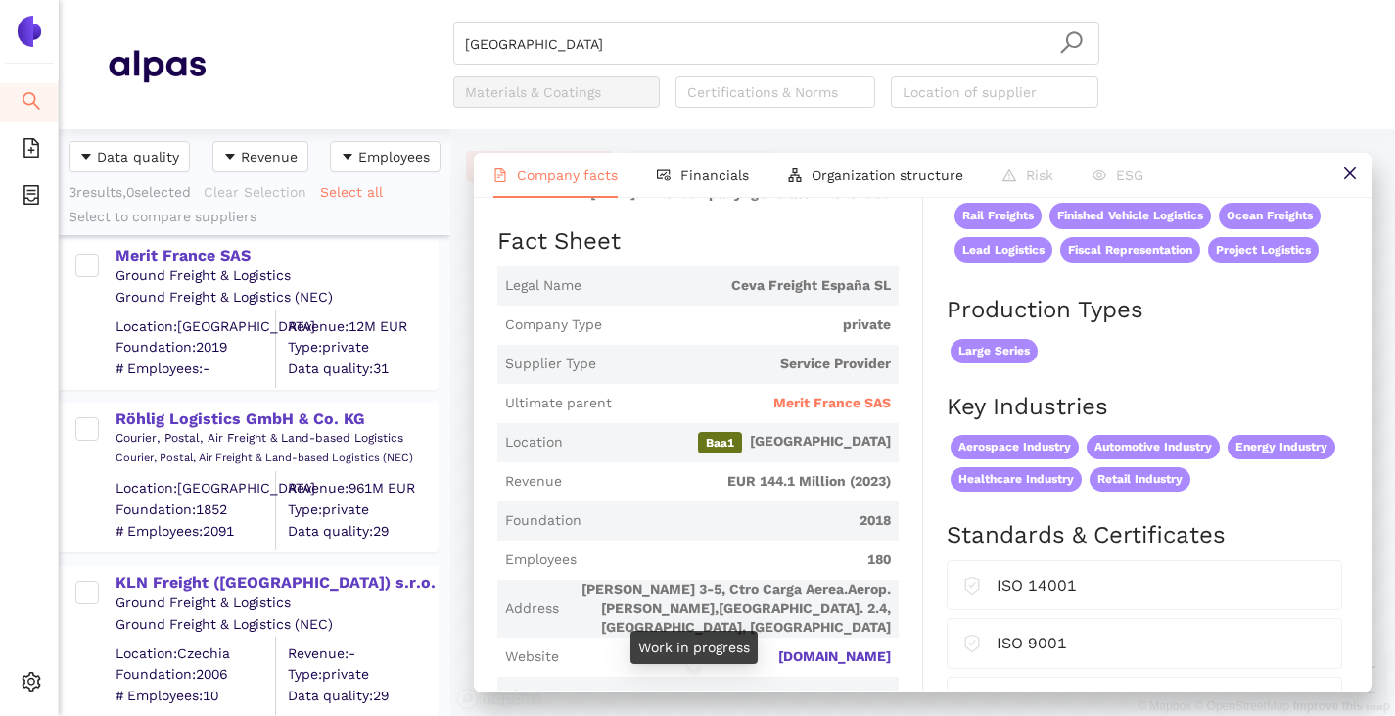
scroll to position [294, 0]
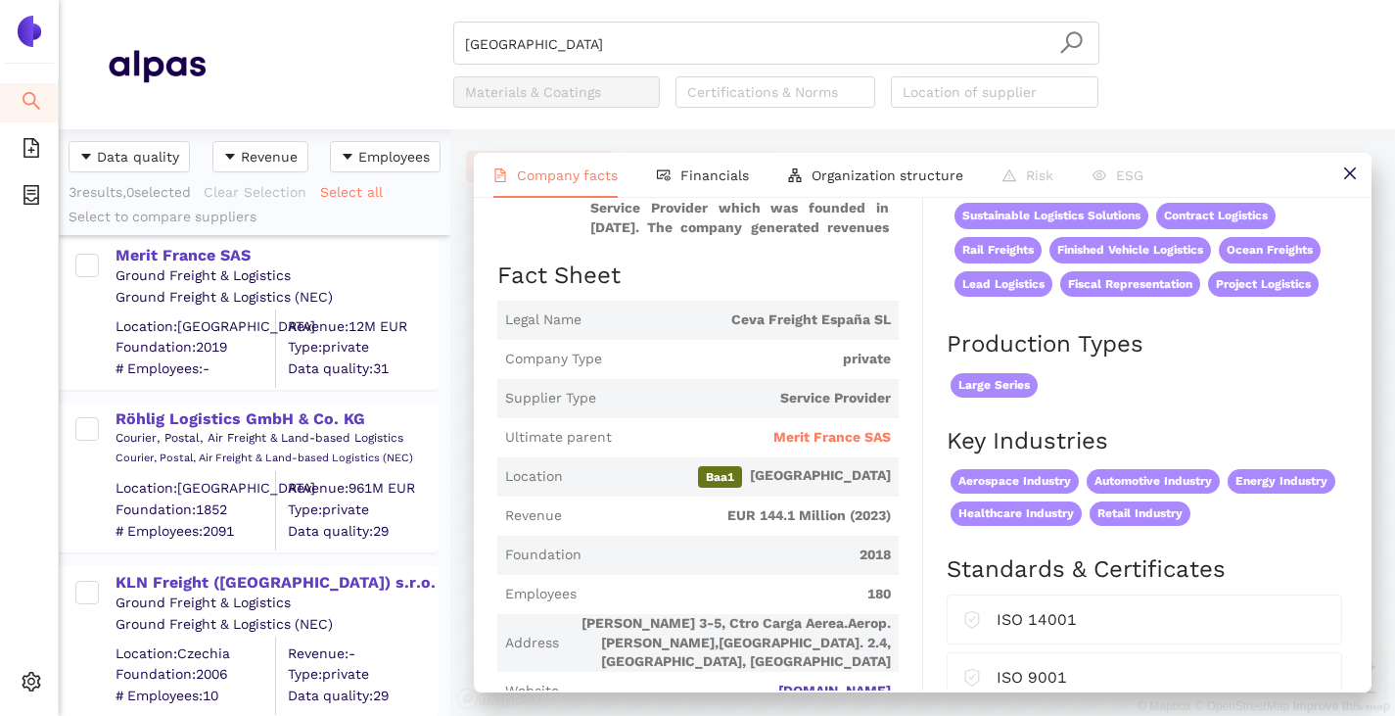
click at [809, 439] on span "Merit France SAS" at bounding box center [831, 438] width 117 height 20
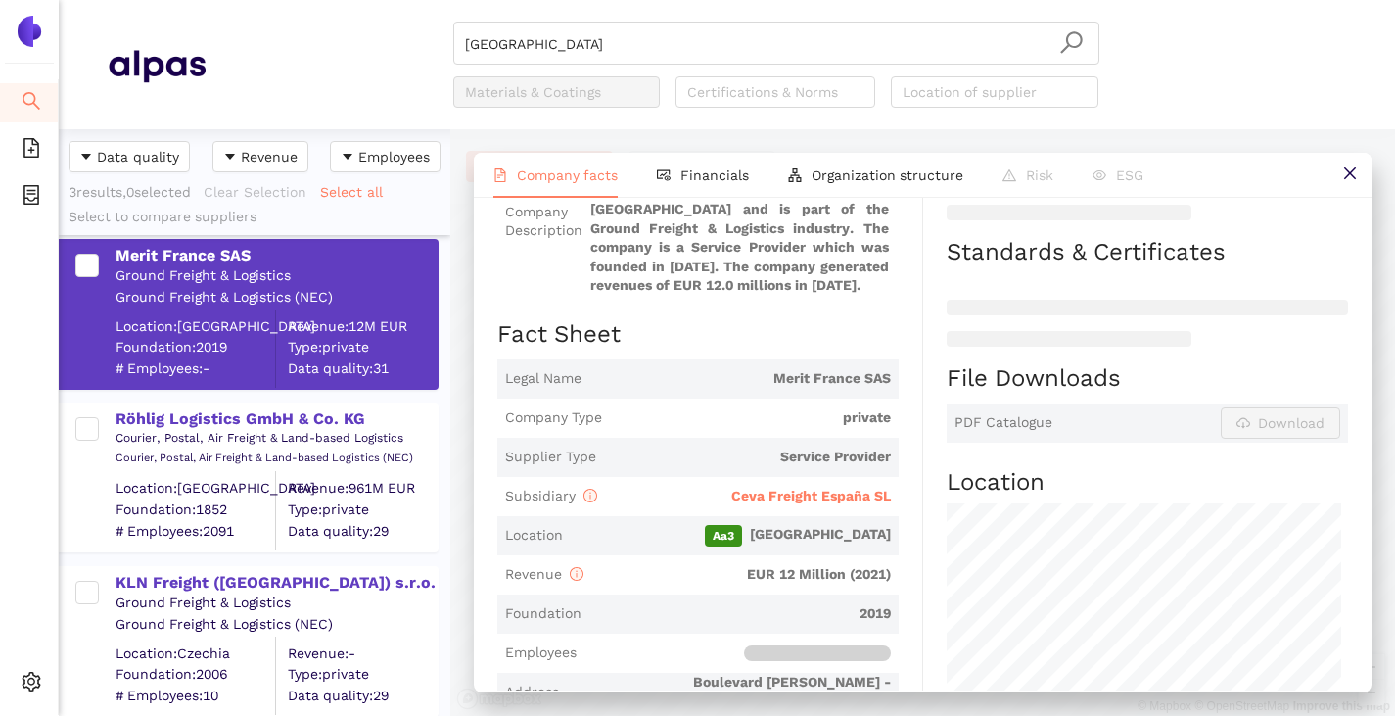
scroll to position [0, 0]
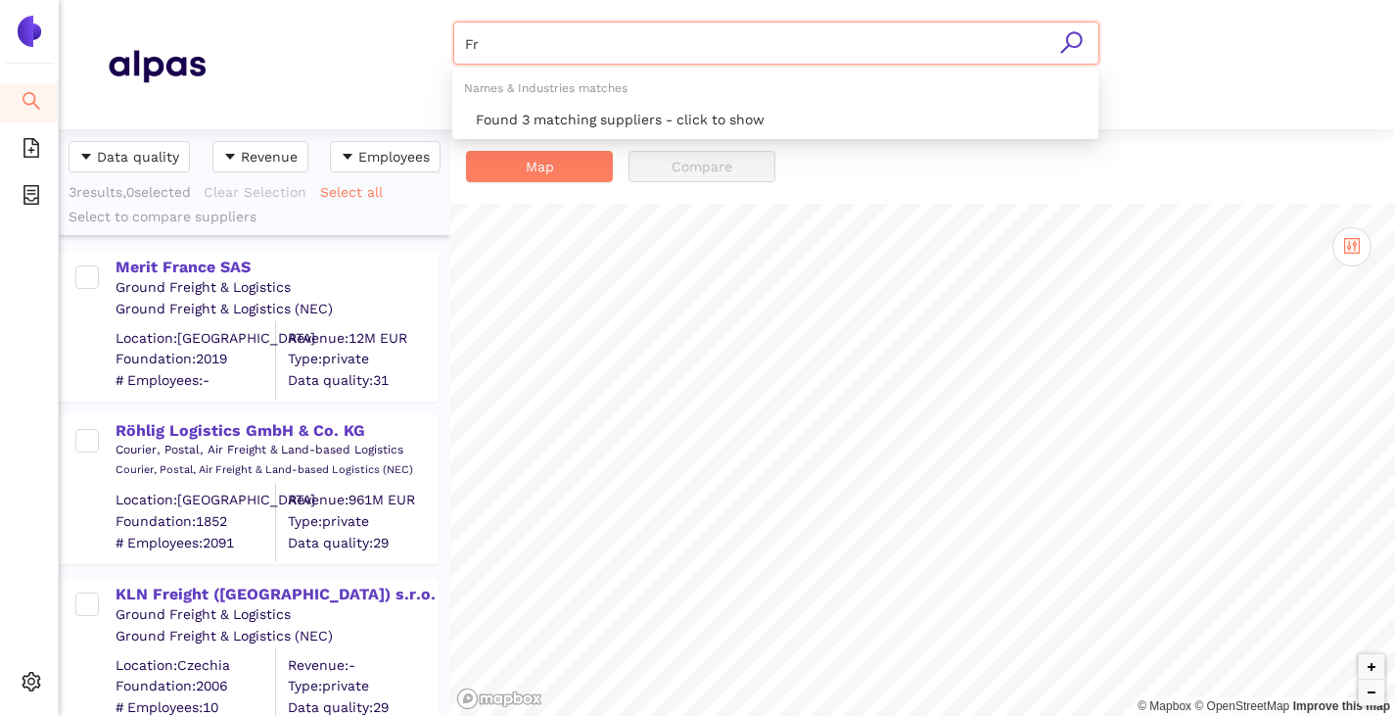
type input "F"
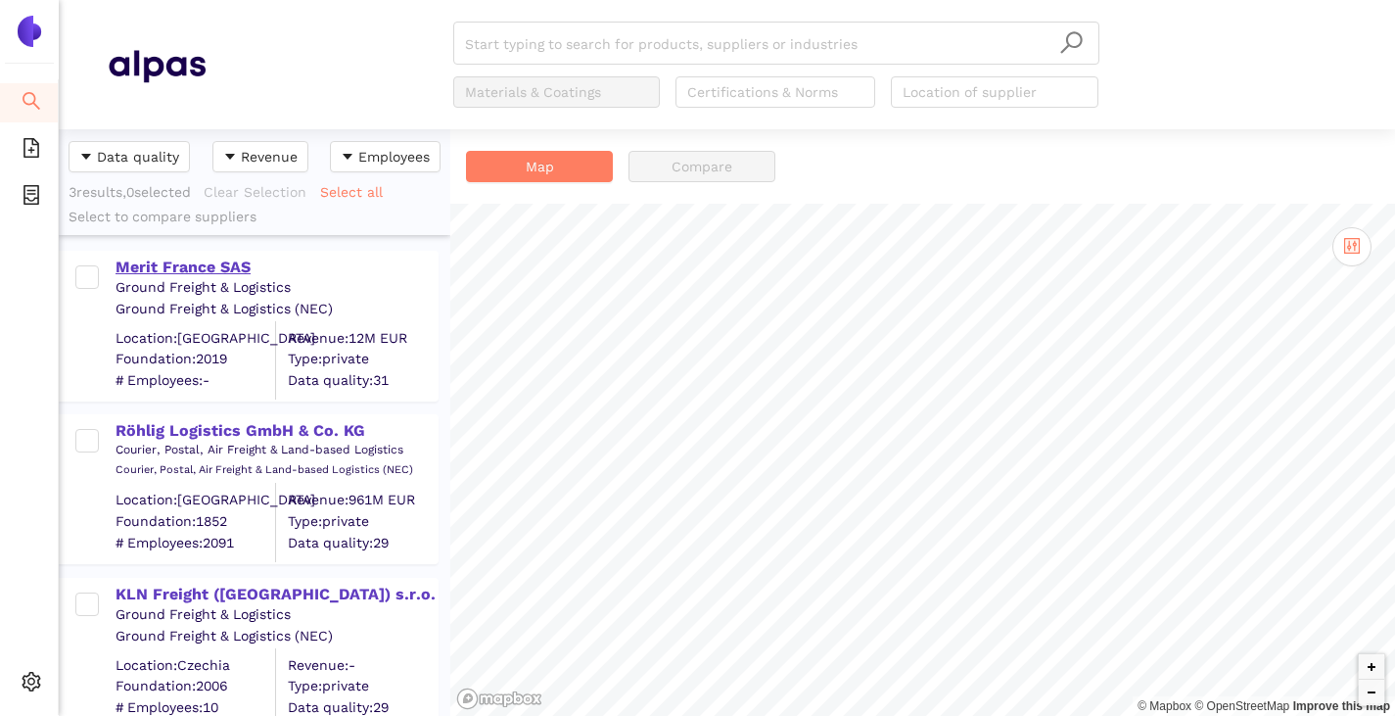
click at [214, 265] on div "Merit France SAS" at bounding box center [276, 267] width 321 height 22
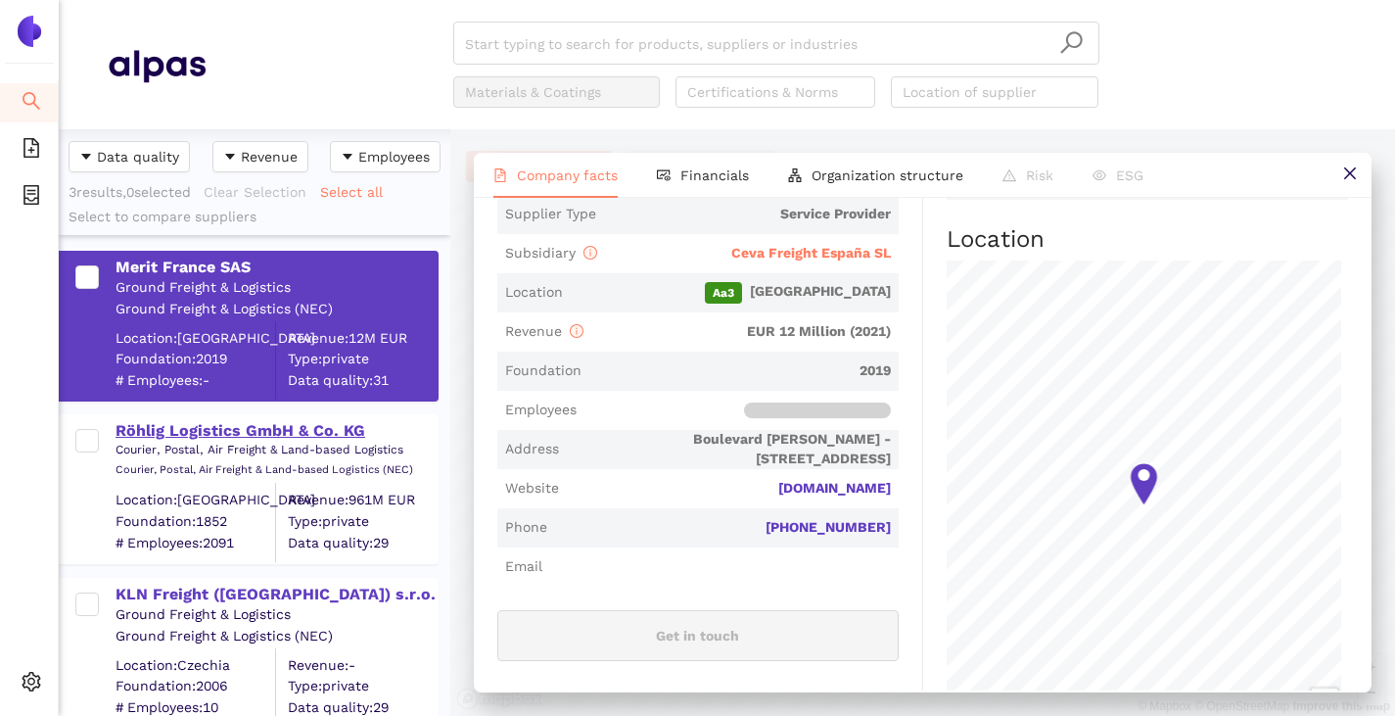
scroll to position [12, 0]
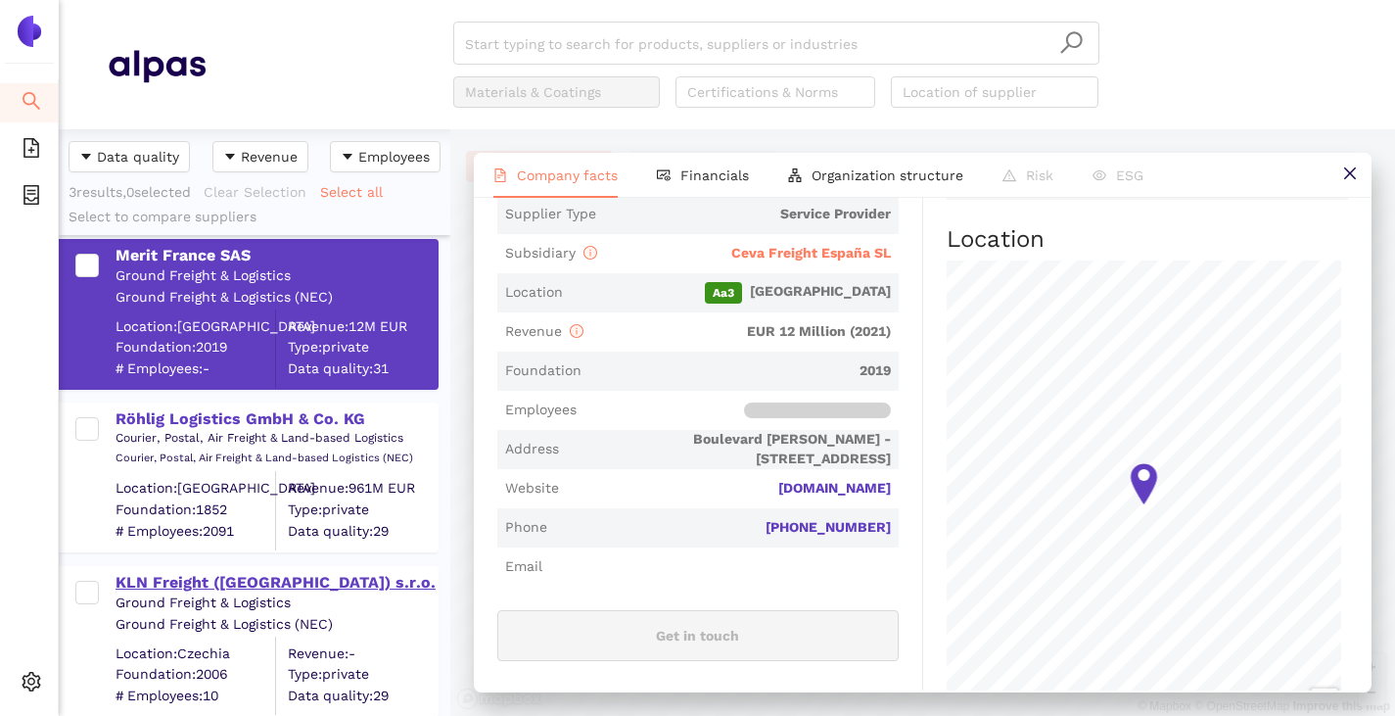
click at [243, 576] on div "KLN Freight ([GEOGRAPHIC_DATA]) s.r.o." at bounding box center [276, 583] width 321 height 22
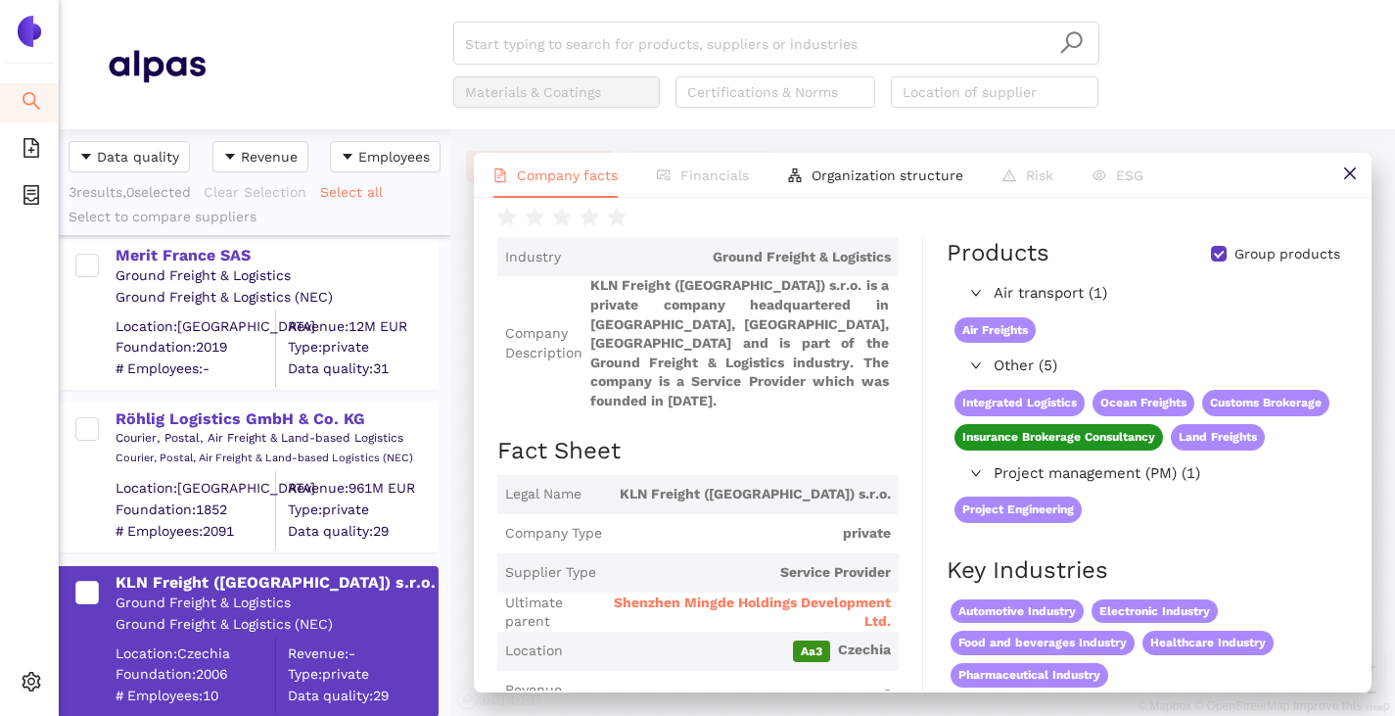
scroll to position [294, 0]
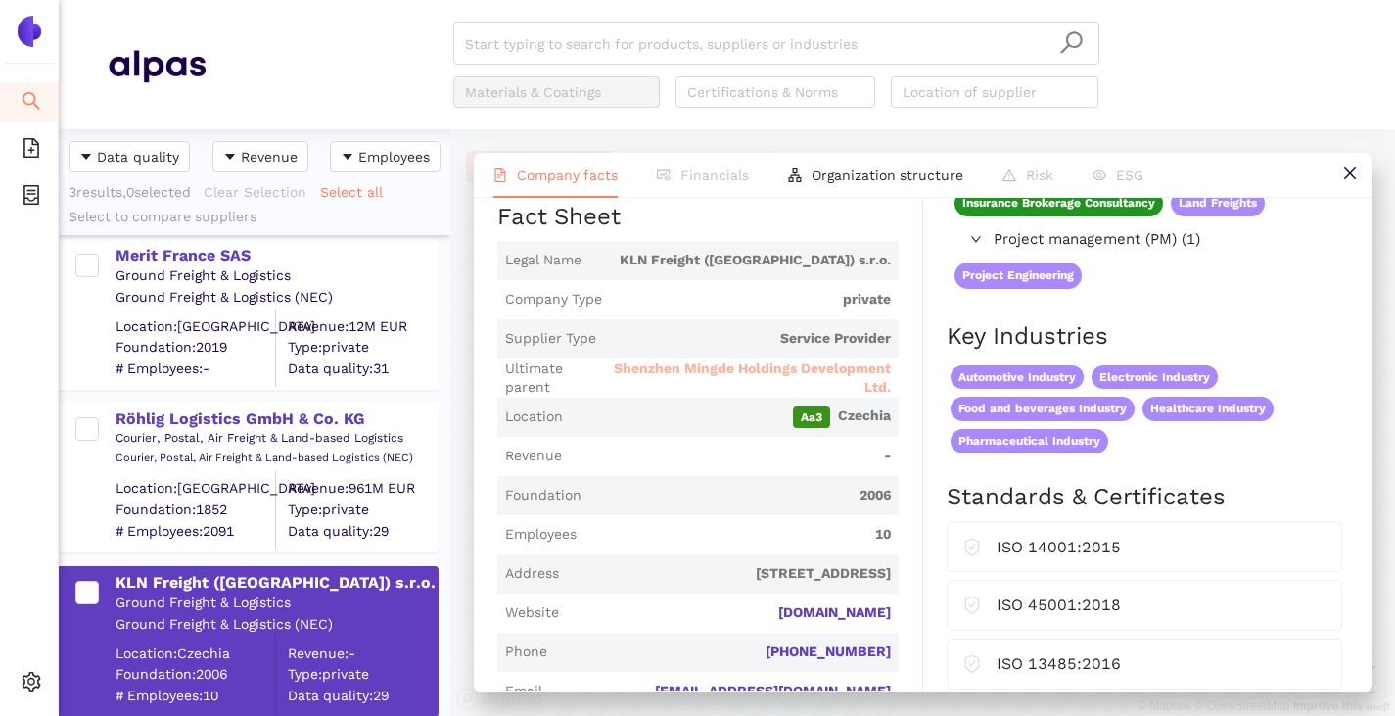
click at [712, 359] on span "Shenzhen Mingde Holdings Development Ltd." at bounding box center [750, 378] width 280 height 38
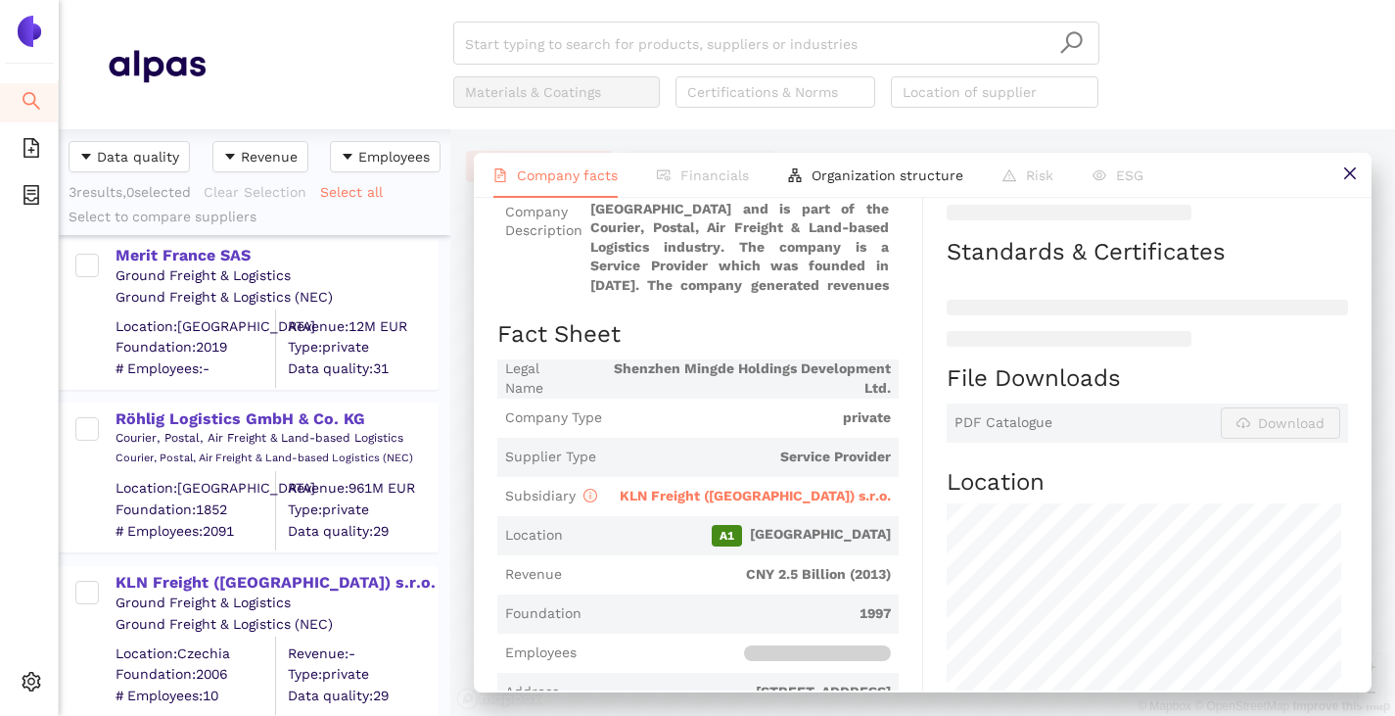
click at [713, 489] on span "KLN Freight ([GEOGRAPHIC_DATA]) s.r.o." at bounding box center [755, 496] width 271 height 16
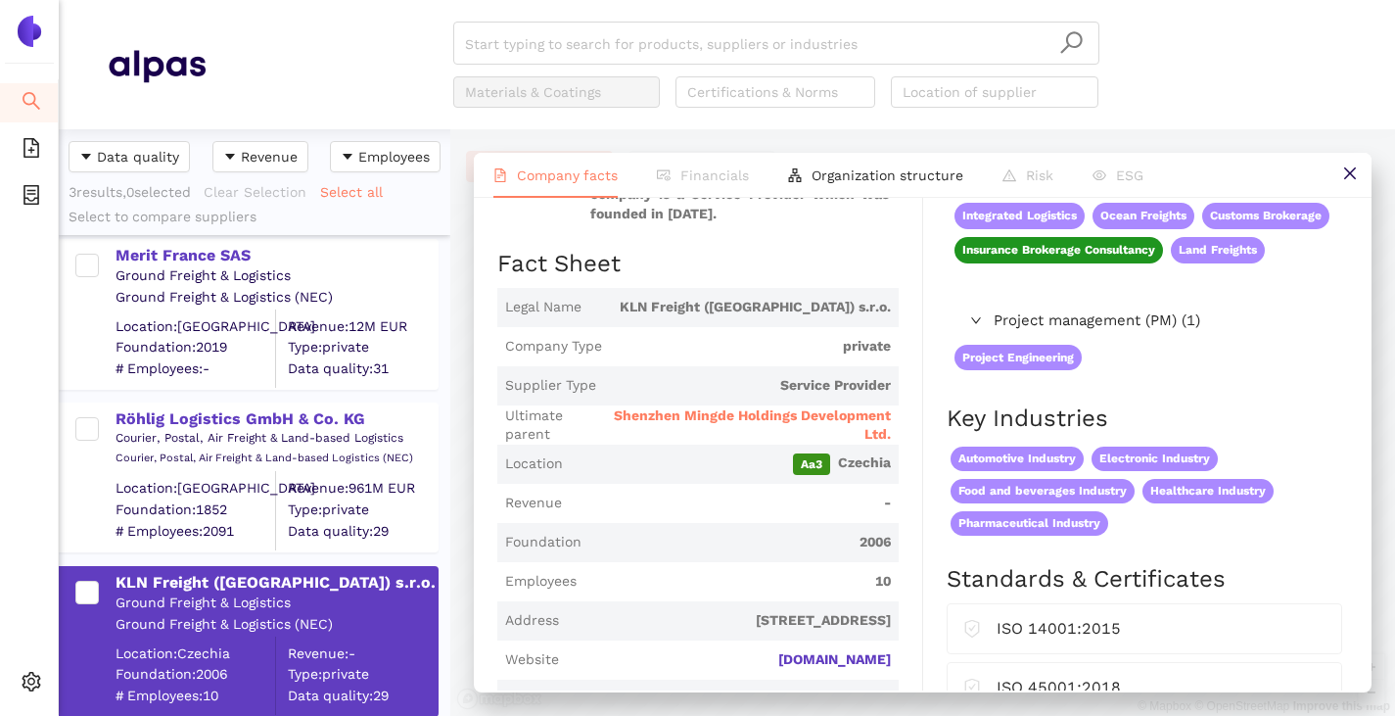
scroll to position [0, 0]
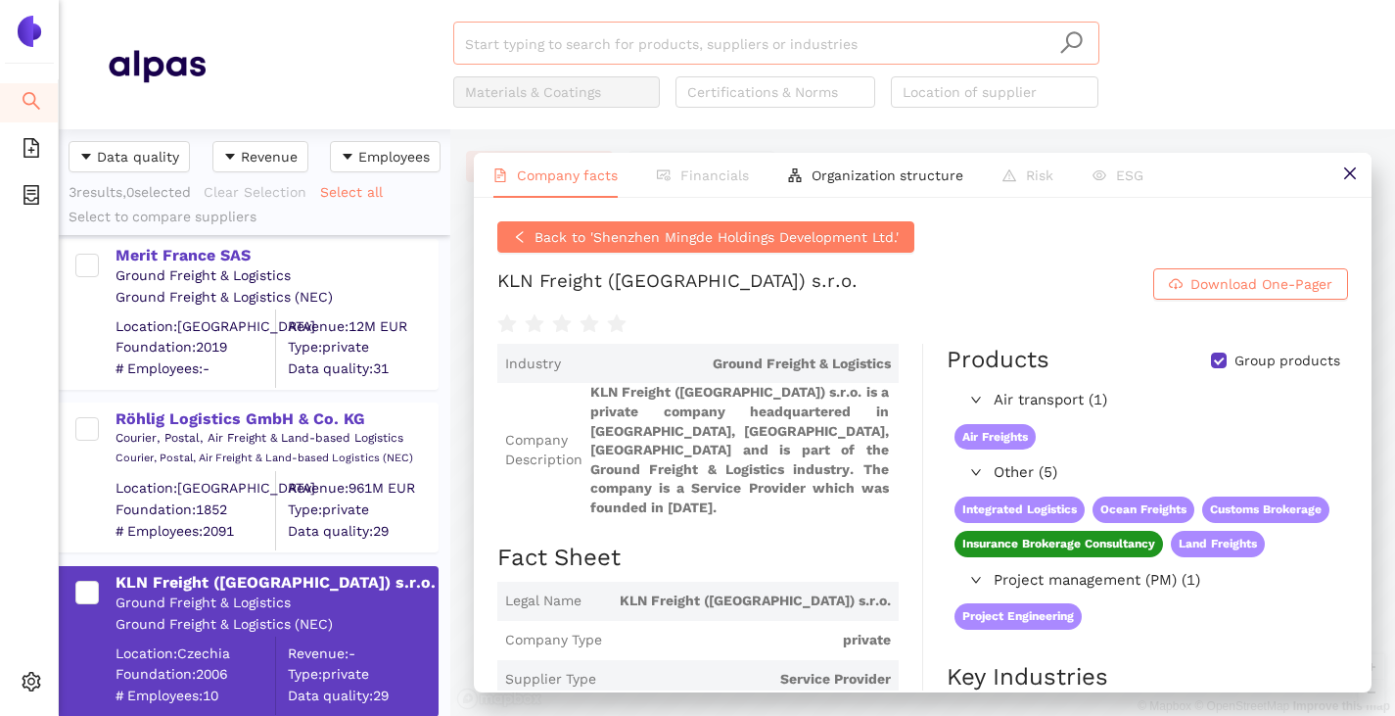
drag, startPoint x: 502, startPoint y: 51, endPoint x: 492, endPoint y: 55, distance: 10.5
click at [502, 51] on input "search" at bounding box center [776, 44] width 623 height 43
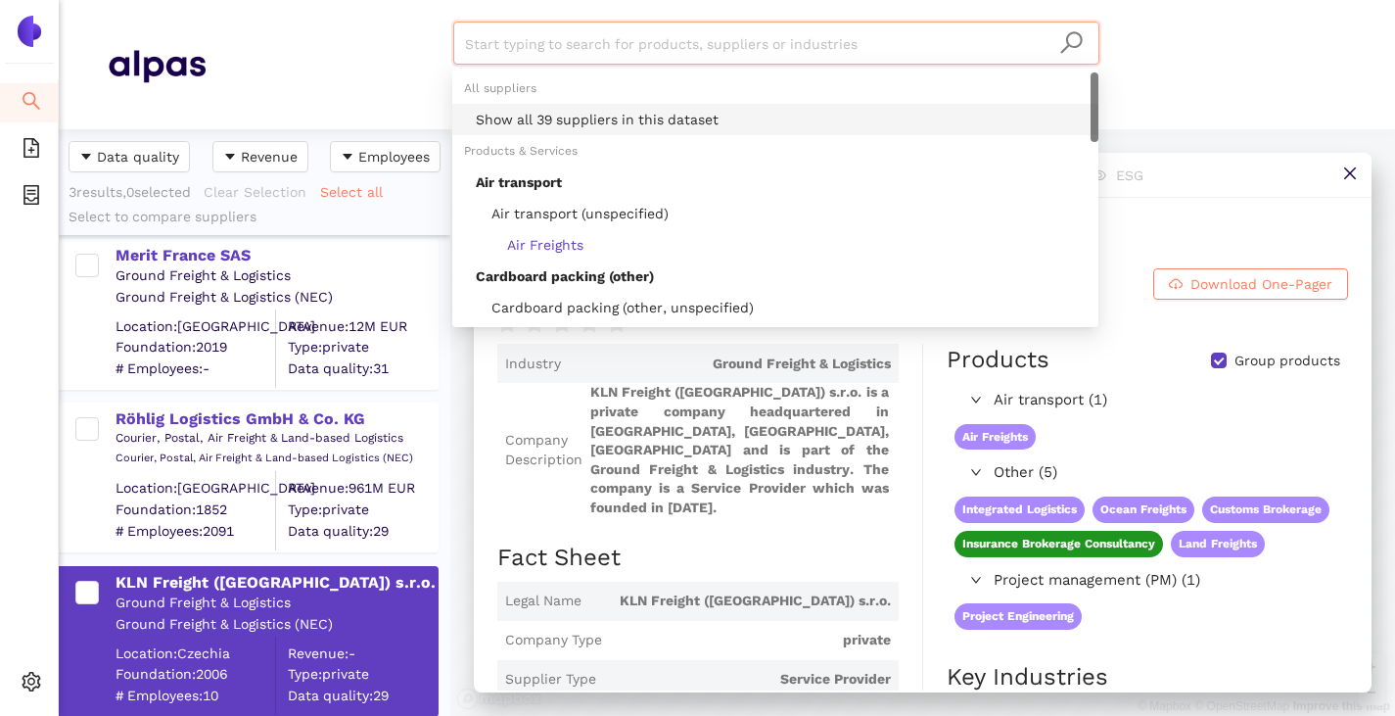
click at [517, 107] on div "Show all 39 suppliers in this dataset" at bounding box center [775, 119] width 646 height 31
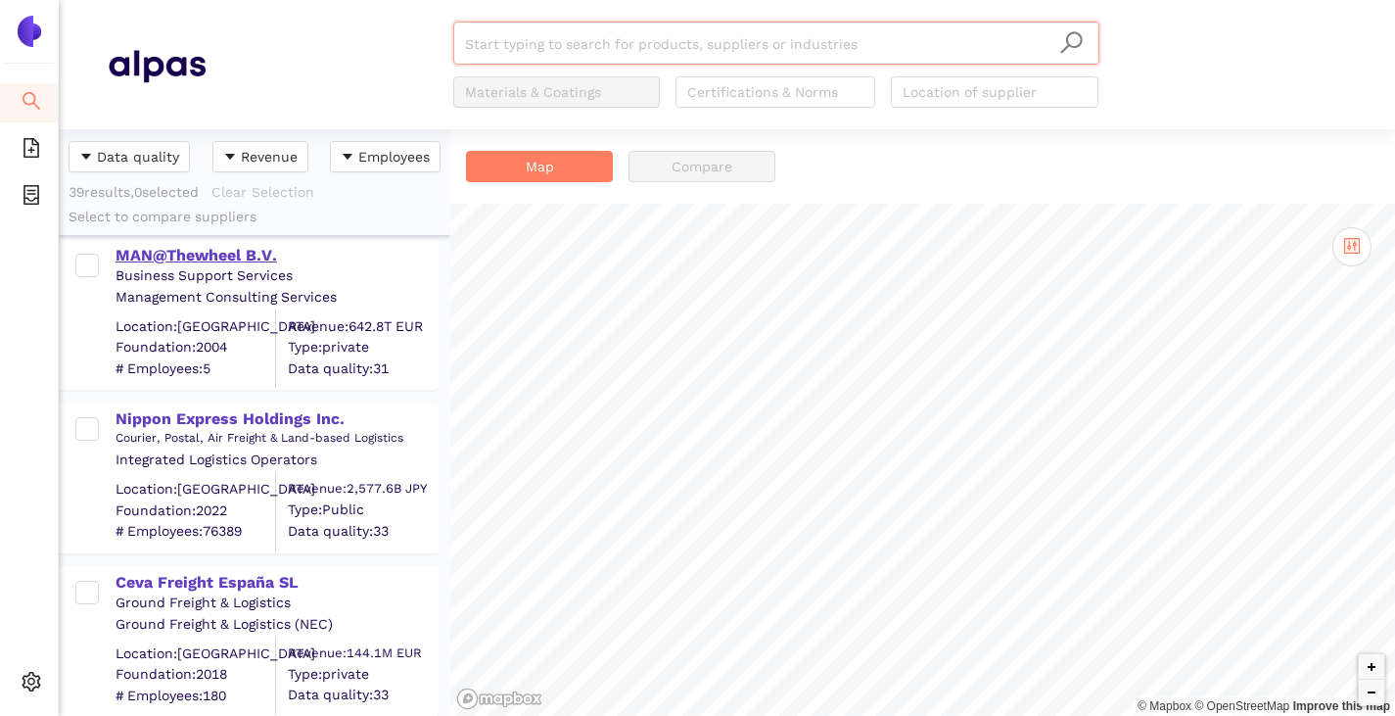
click at [199, 248] on div "MAN@Thewheel B.V." at bounding box center [276, 256] width 321 height 22
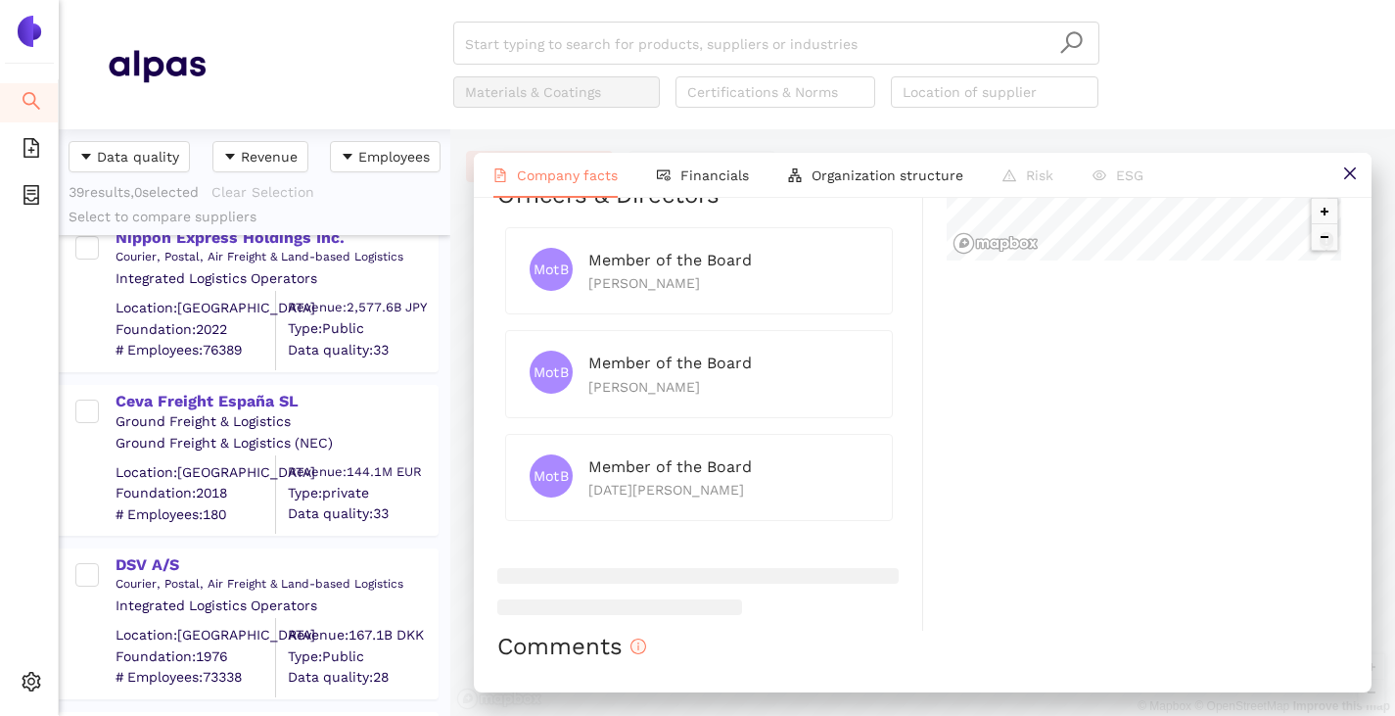
scroll to position [208, 0]
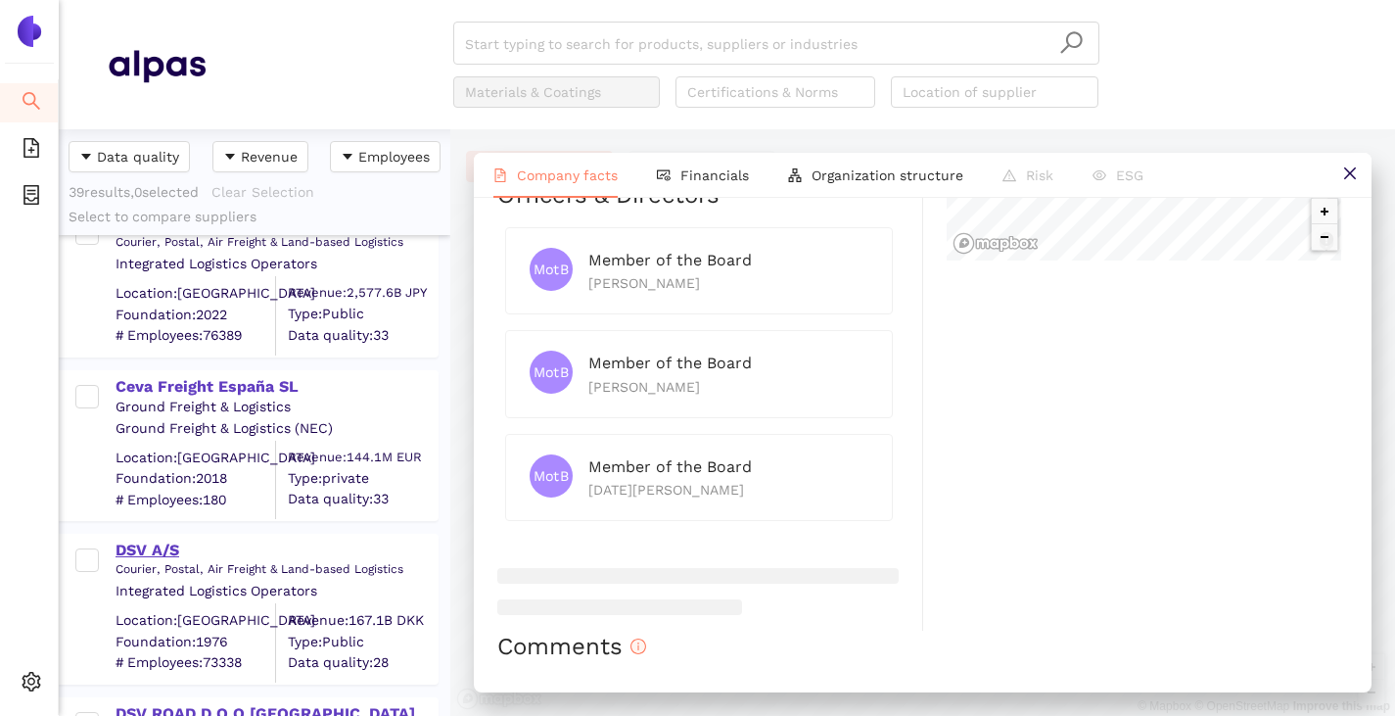
click at [159, 547] on div "DSV A/S" at bounding box center [276, 550] width 321 height 22
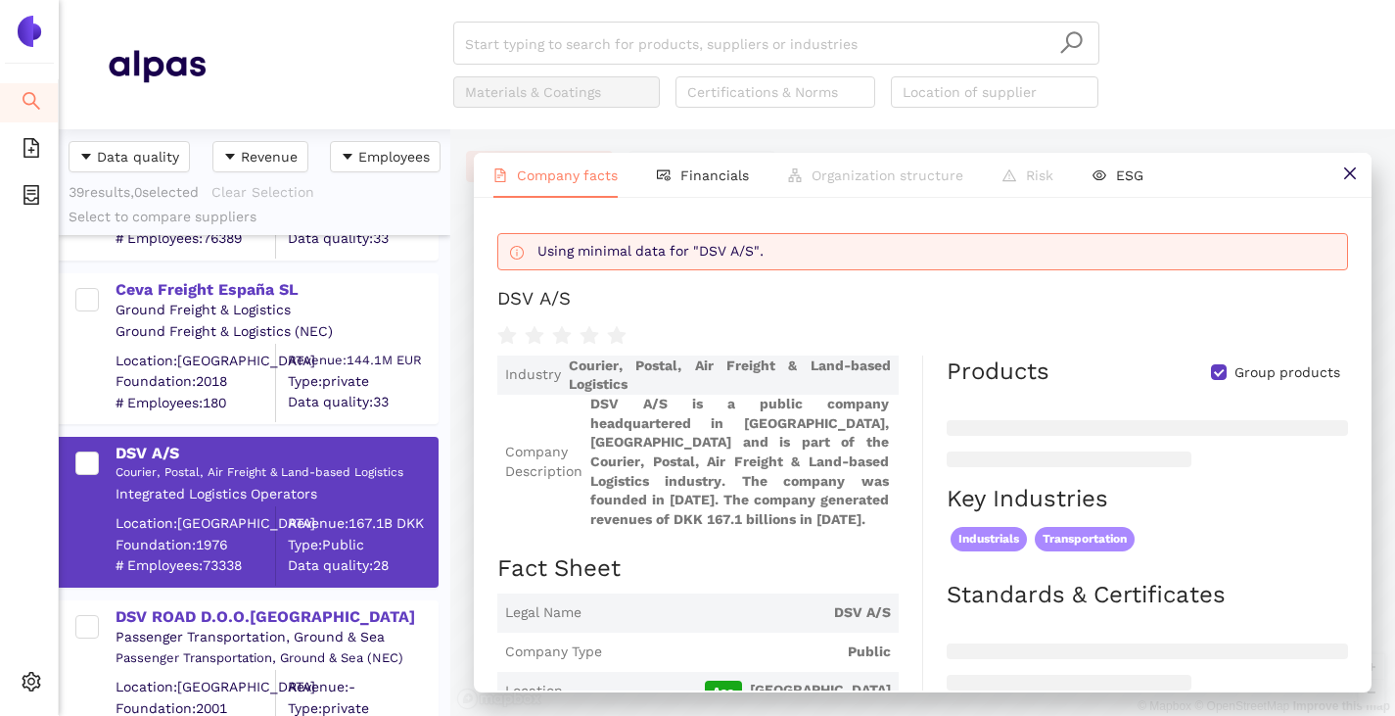
scroll to position [403, 0]
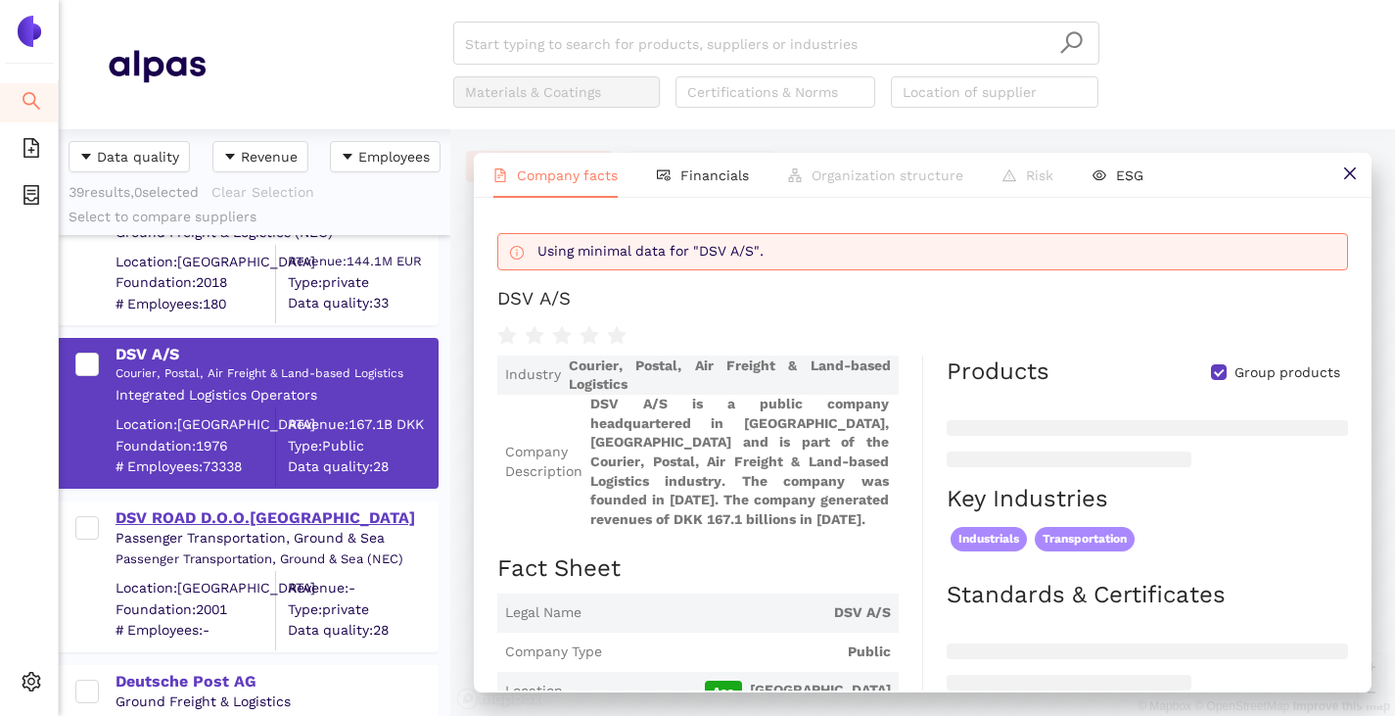
click at [191, 511] on div "DSV ROAD D.O.O.[GEOGRAPHIC_DATA]" at bounding box center [276, 518] width 321 height 22
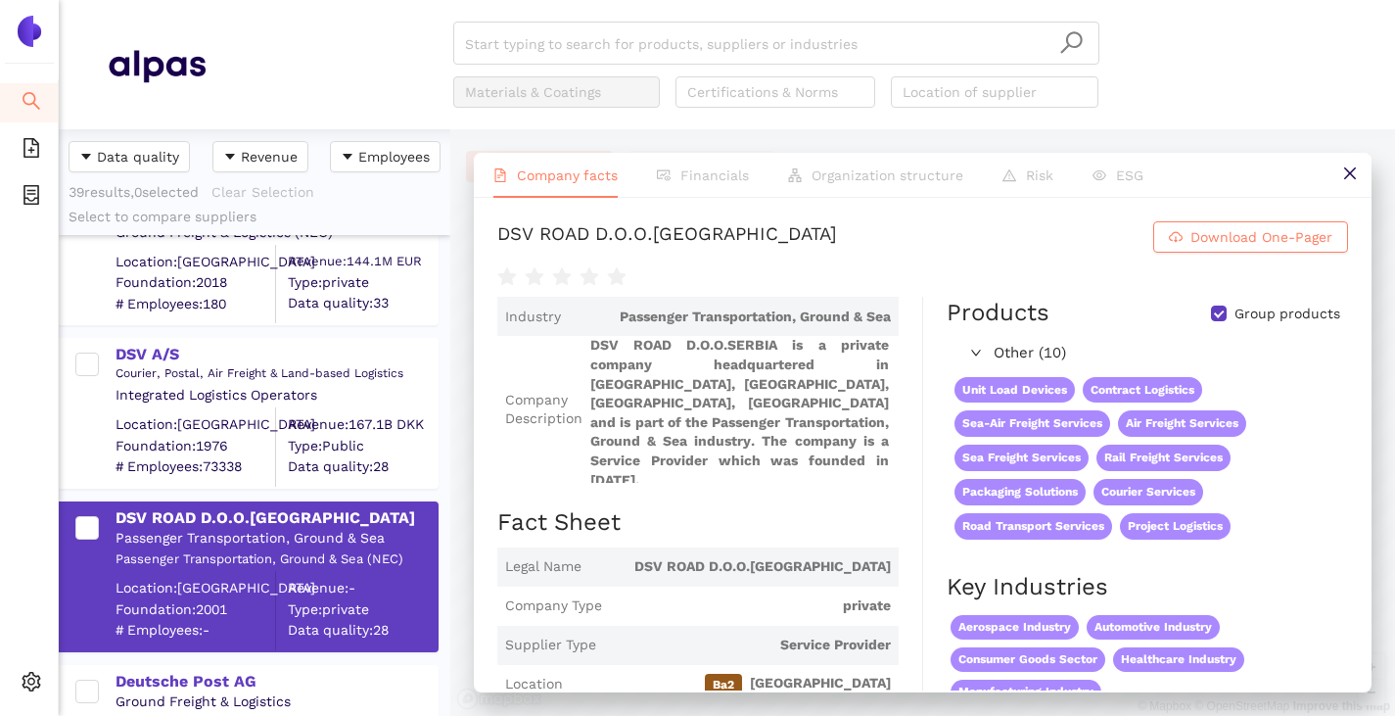
scroll to position [392, 0]
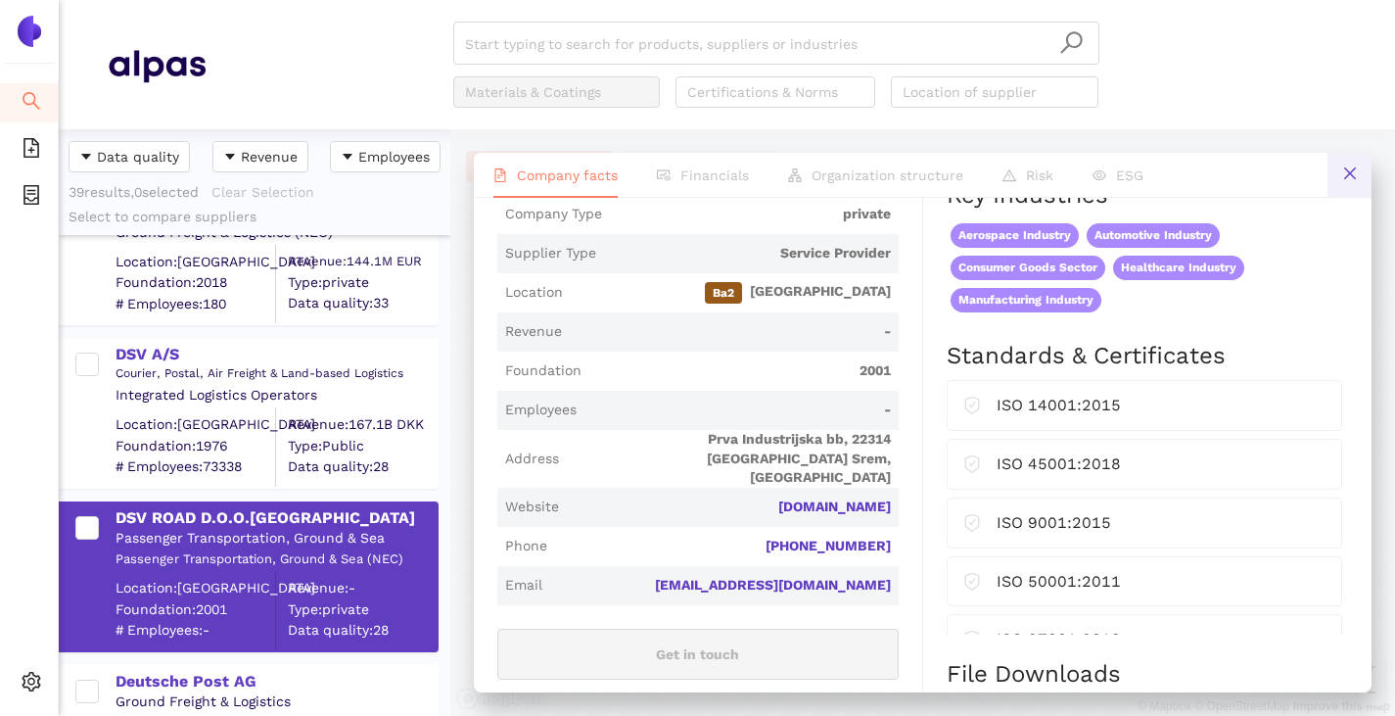
click at [1344, 165] on icon "close" at bounding box center [1350, 173] width 16 height 16
